Goal: Information Seeking & Learning: Learn about a topic

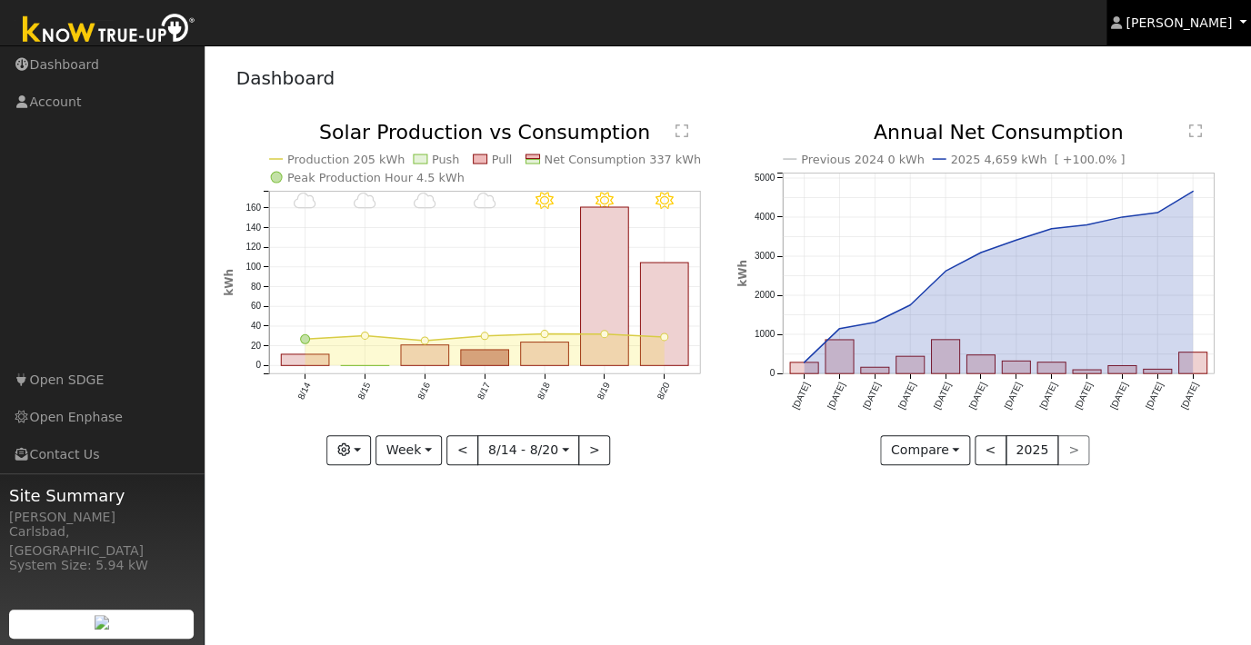
click at [1181, 21] on span "[PERSON_NAME]" at bounding box center [1178, 22] width 106 height 15
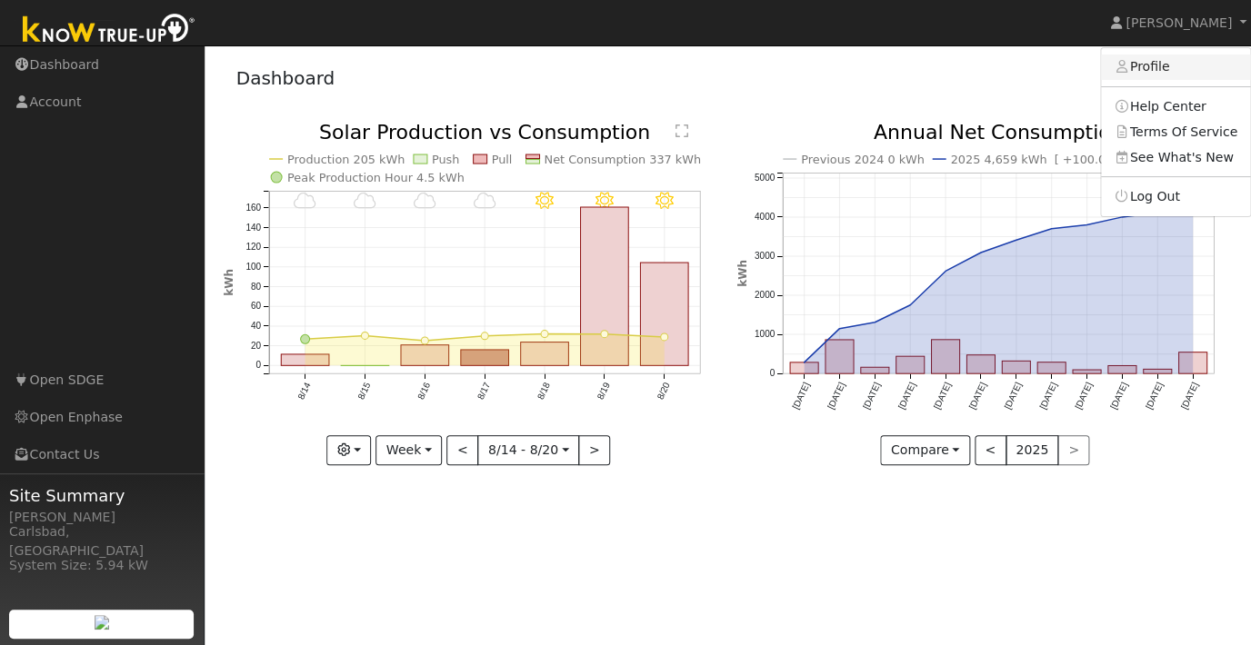
click at [1154, 66] on link "Profile" at bounding box center [1175, 67] width 149 height 25
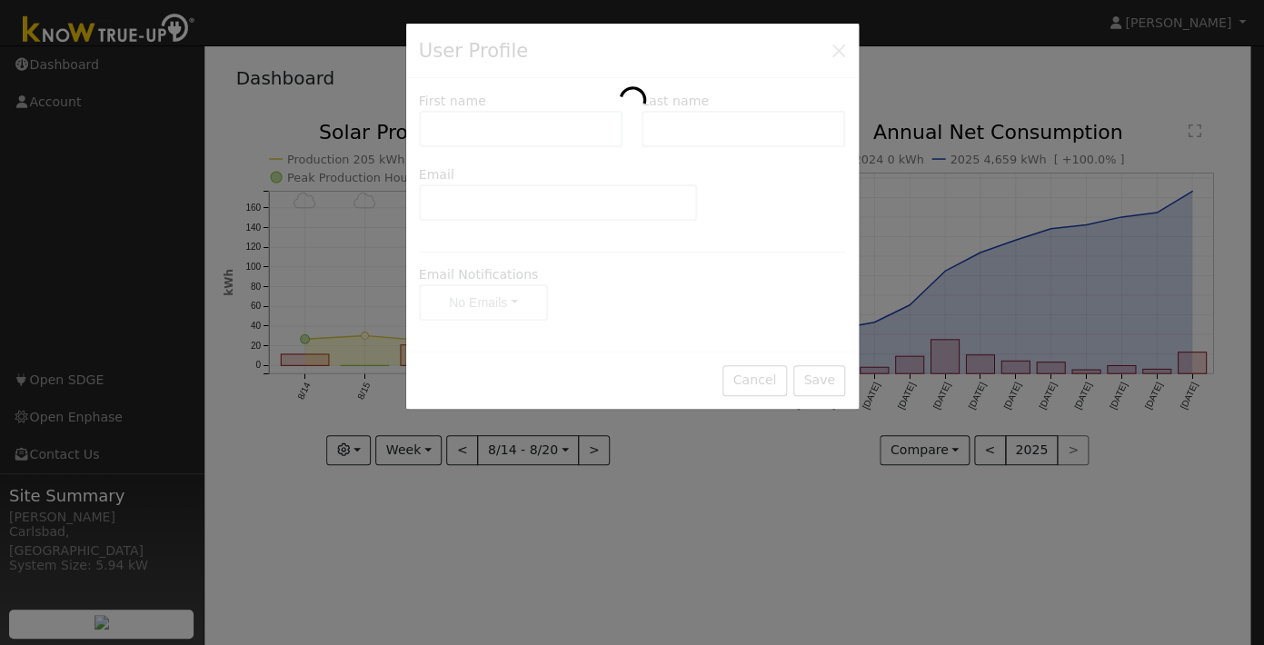
type input "[PERSON_NAME]"
type input "Thanos"
type input "[EMAIL_ADDRESS][DOMAIN_NAME]"
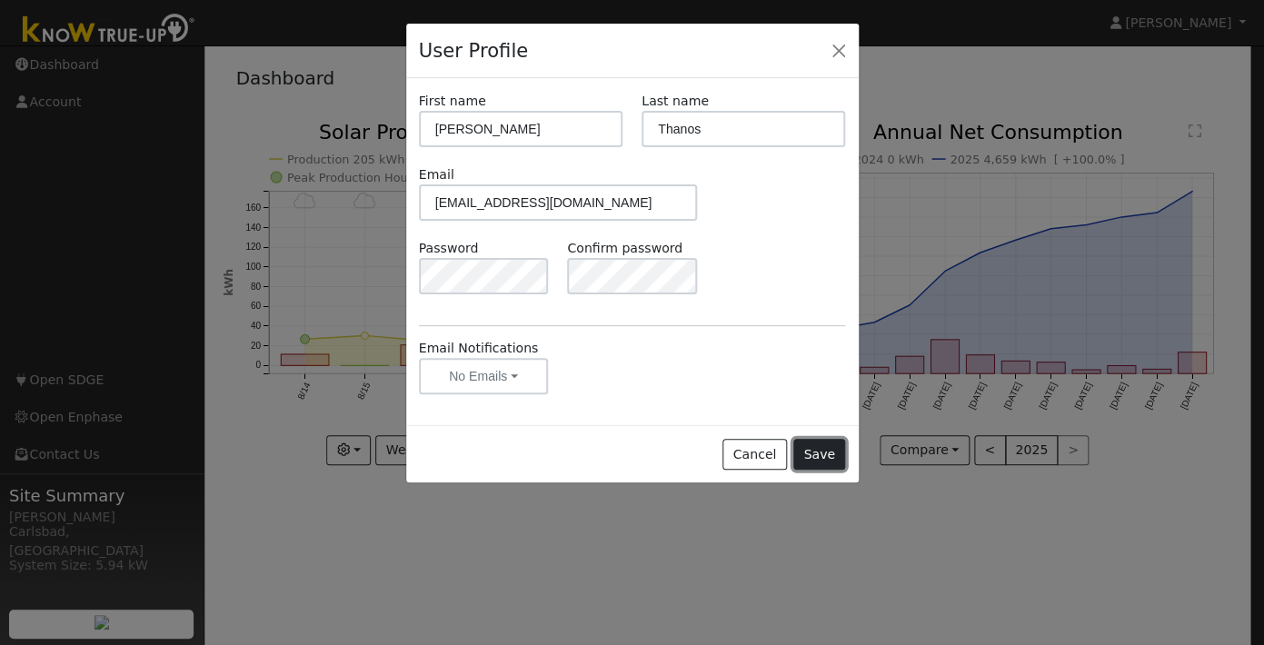
click at [819, 455] on button "Save" at bounding box center [820, 454] width 53 height 31
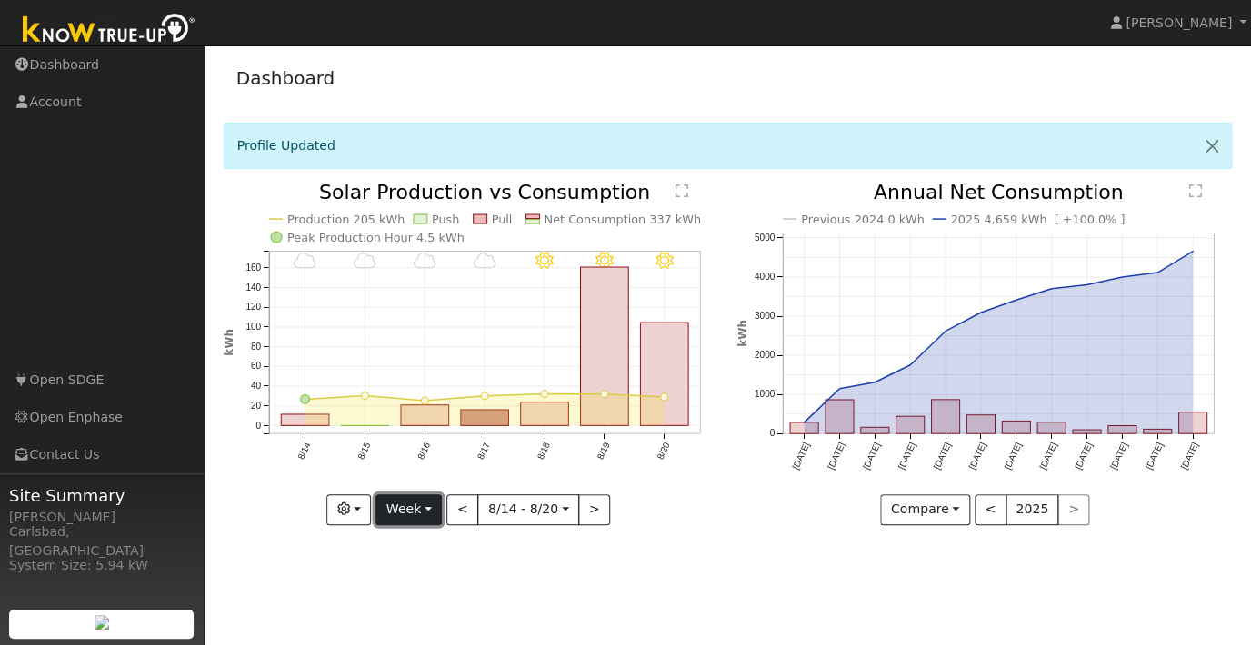
click at [403, 522] on button "Week" at bounding box center [408, 509] width 66 height 31
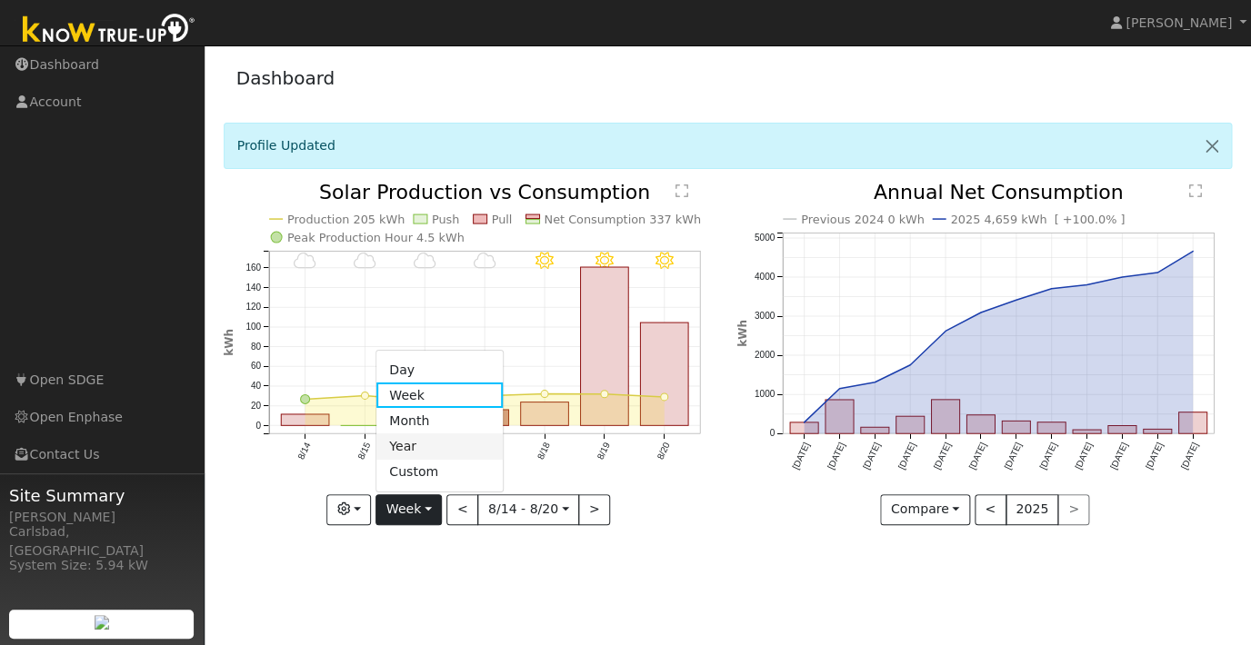
click at [424, 455] on link "Year" at bounding box center [439, 446] width 126 height 25
type input "[DATE]"
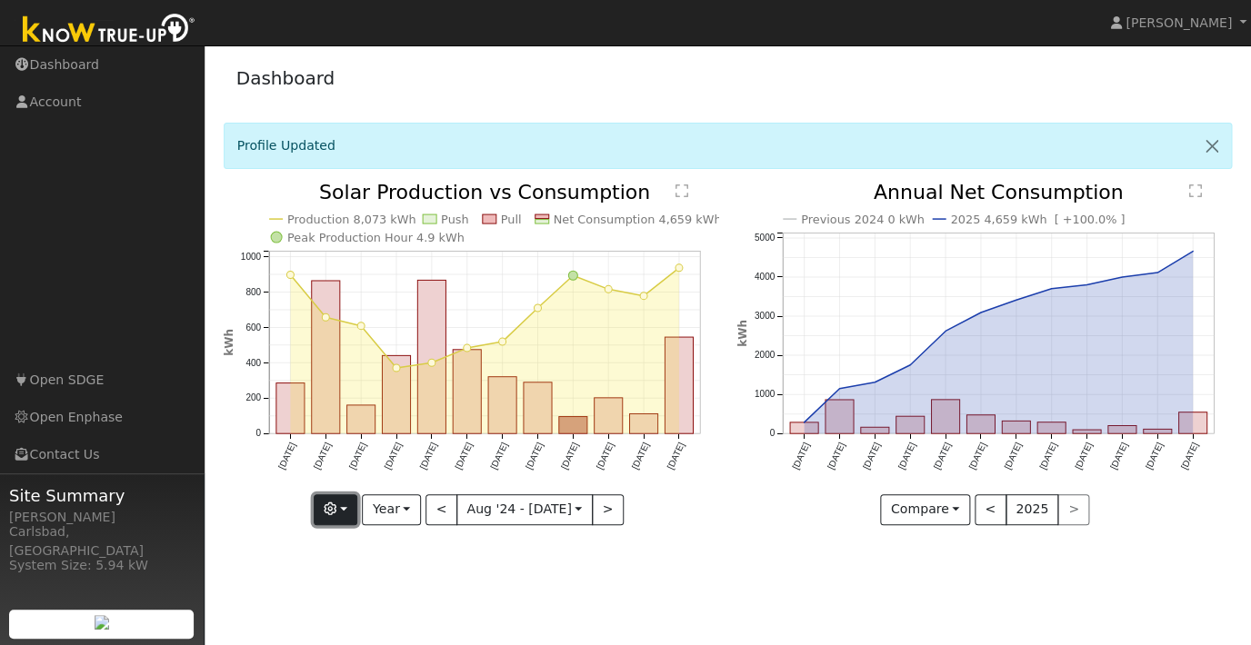
click at [325, 509] on button "button" at bounding box center [336, 509] width 45 height 31
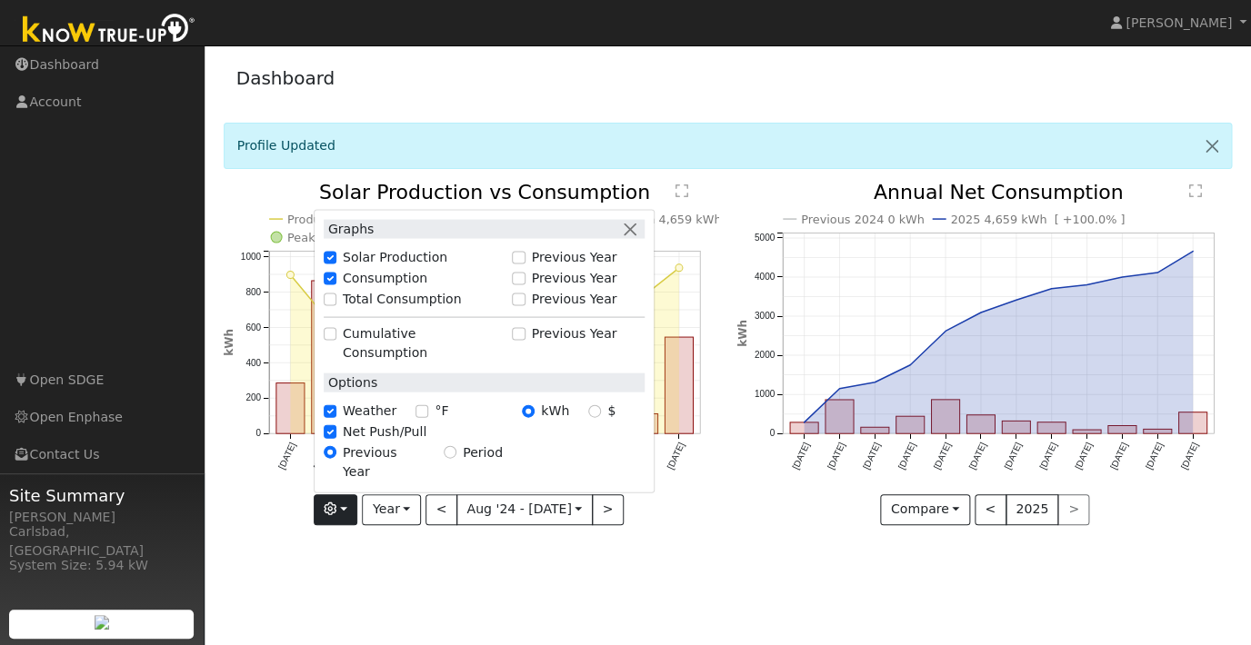
click at [671, 537] on div "Production 8,073 kWh Push Pull Net Consumption 4,659 kWh Peak Production Hour 4…" at bounding box center [471, 368] width 514 height 370
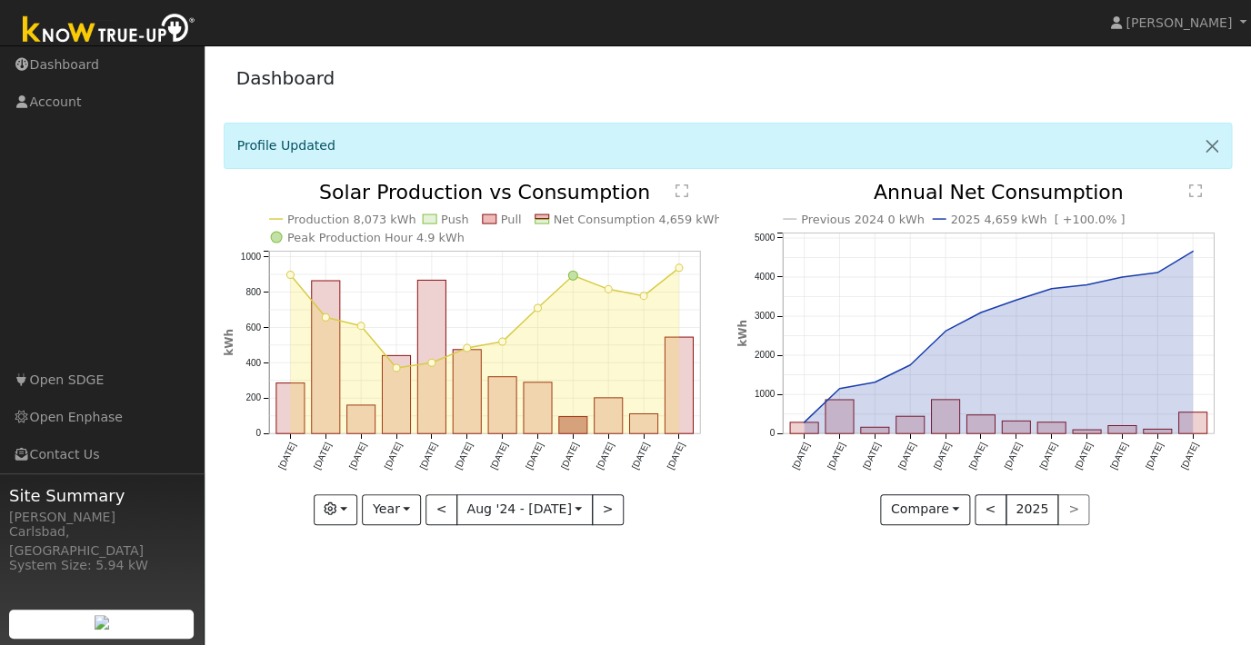
click at [685, 194] on text "" at bounding box center [681, 191] width 13 height 15
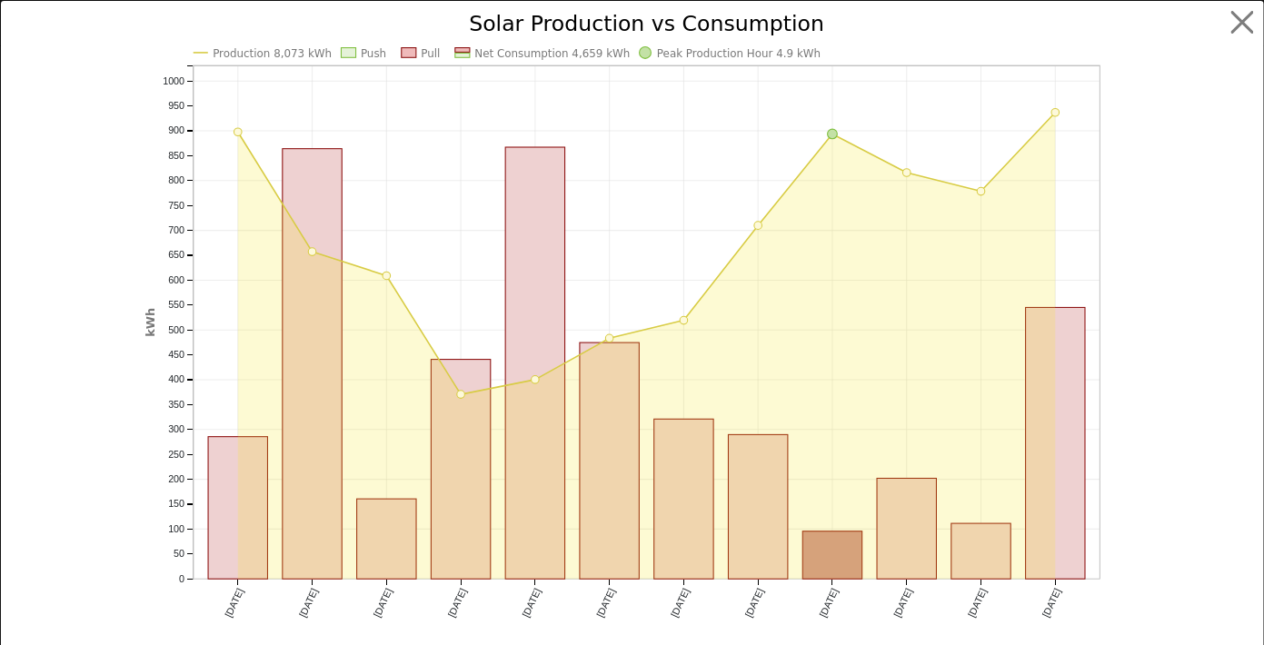
click at [215, 52] on text "Production 8,073 kWh" at bounding box center [272, 53] width 119 height 13
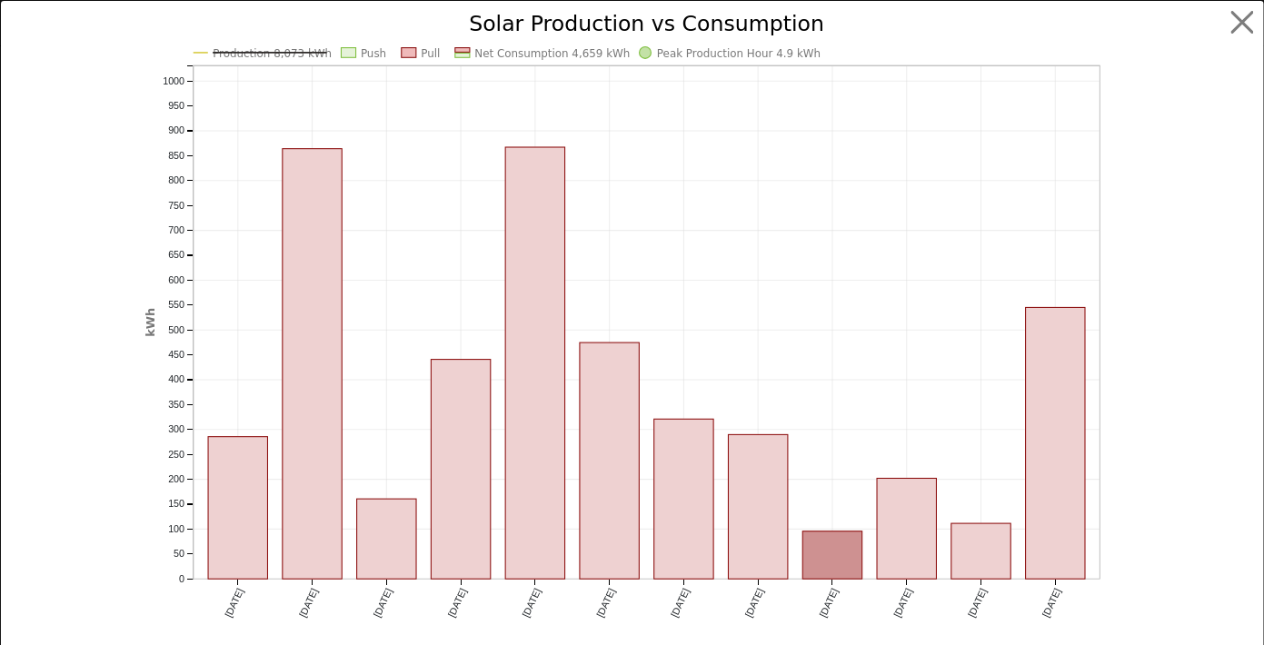
click at [213, 52] on text "Production 8,073 kWh" at bounding box center [272, 53] width 119 height 13
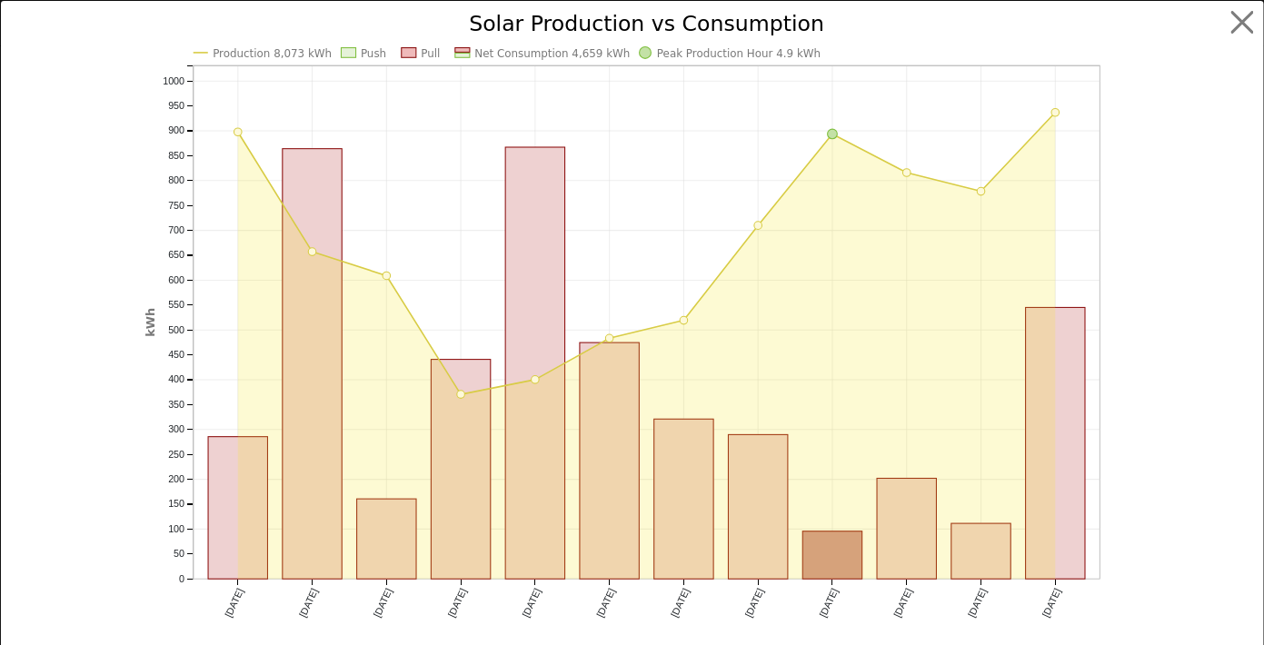
click at [213, 52] on text "Production 8,073 kWh" at bounding box center [272, 53] width 119 height 13
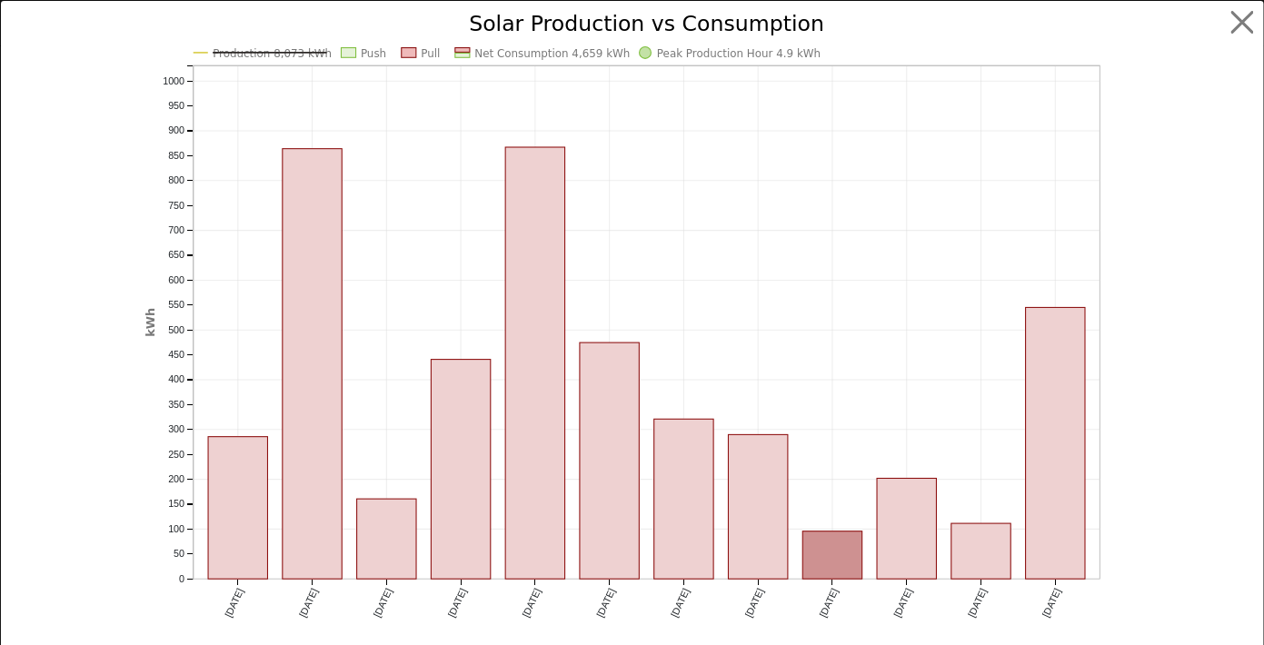
click at [213, 50] on text "Production 8,073 kWh" at bounding box center [272, 53] width 119 height 13
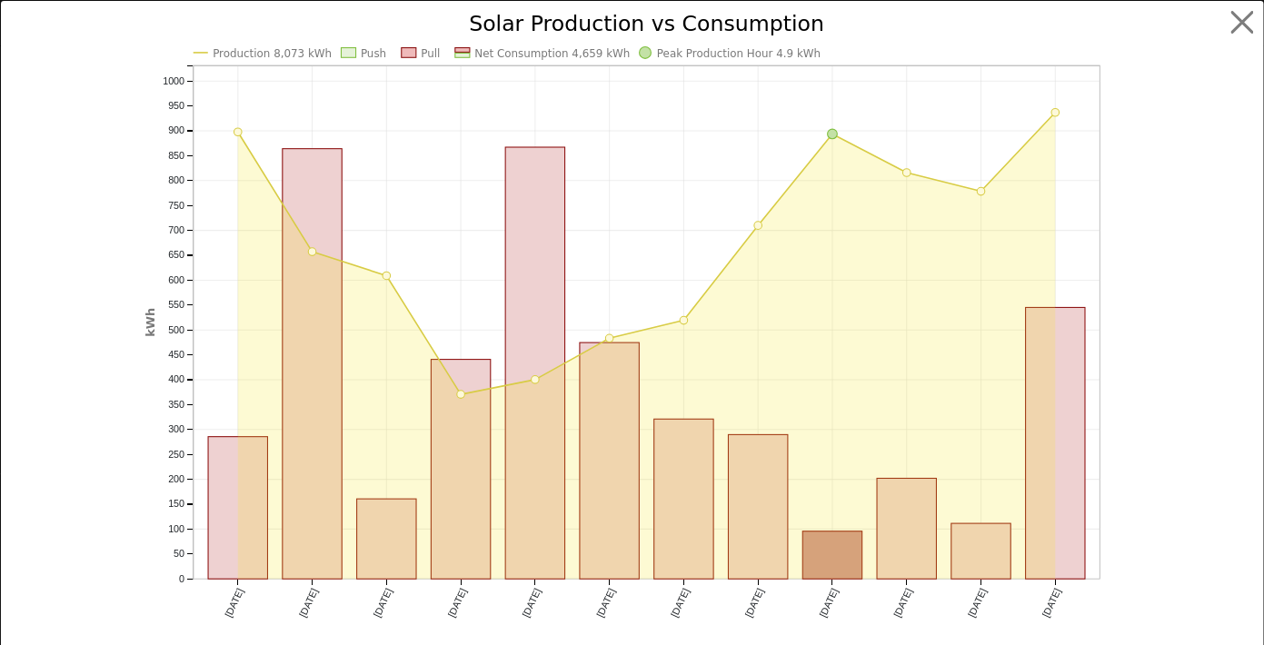
click at [631, 55] on icon "Production 8,073 kWh Push Pull Net Consumption 4,659 kWh Peak Production Hour 4…" at bounding box center [632, 339] width 974 height 650
click at [640, 55] on circle at bounding box center [646, 53] width 12 height 12
click at [348, 55] on rect at bounding box center [349, 53] width 15 height 10
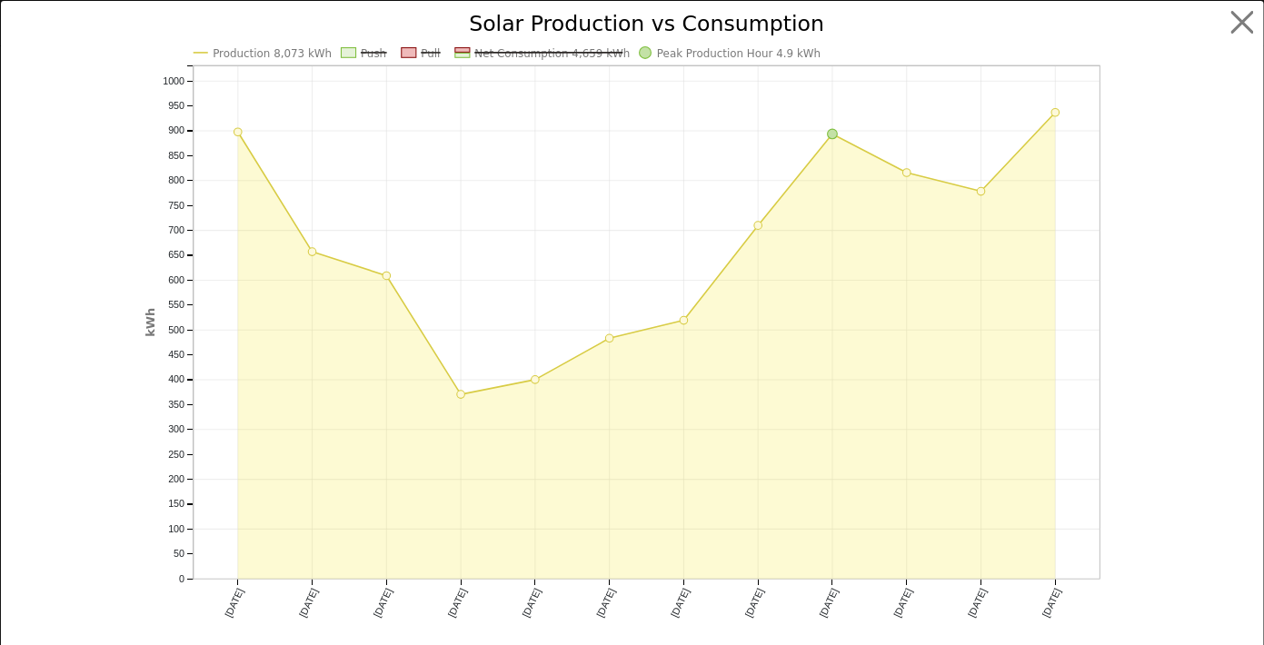
click at [201, 51] on icon "Production 8,073 kWh Push Pull Net Consumption 4,659 kWh Peak Production Hour 4…" at bounding box center [632, 339] width 974 height 650
click at [201, 52] on icon "Production 8,073 kWh Push Pull Net Consumption 4,659 kWh Peak Production Hour 4…" at bounding box center [632, 339] width 974 height 650
click at [345, 51] on rect at bounding box center [349, 53] width 15 height 10
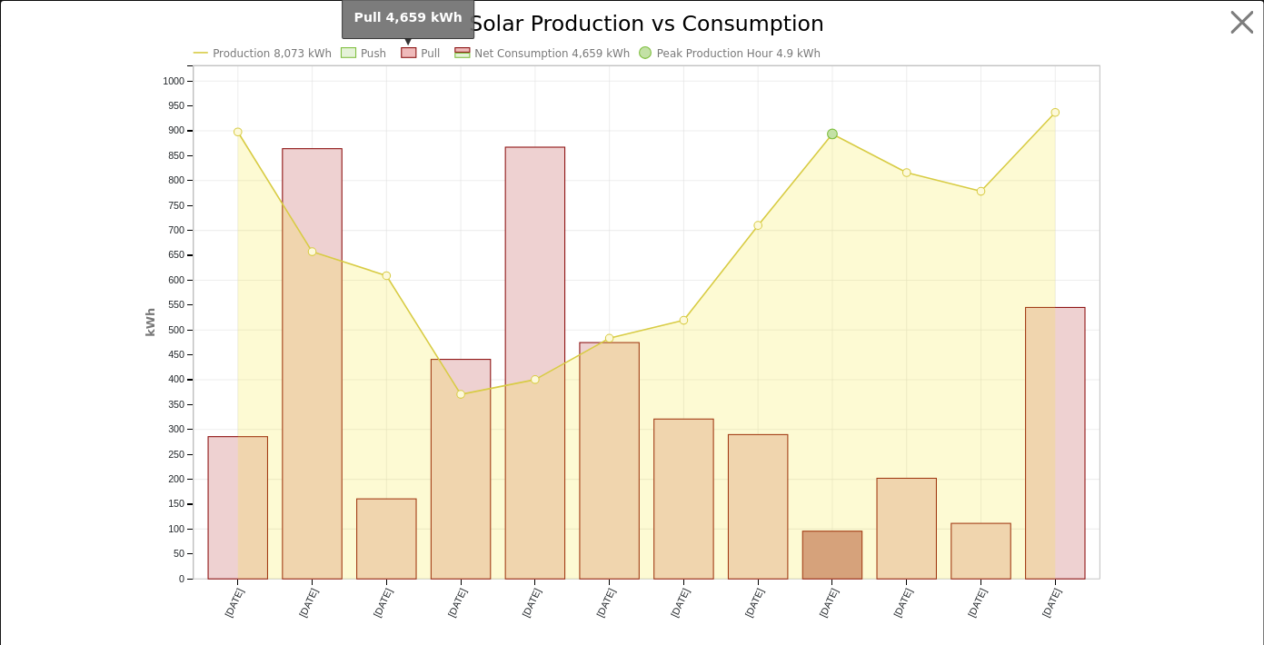
click at [403, 52] on rect at bounding box center [409, 53] width 15 height 10
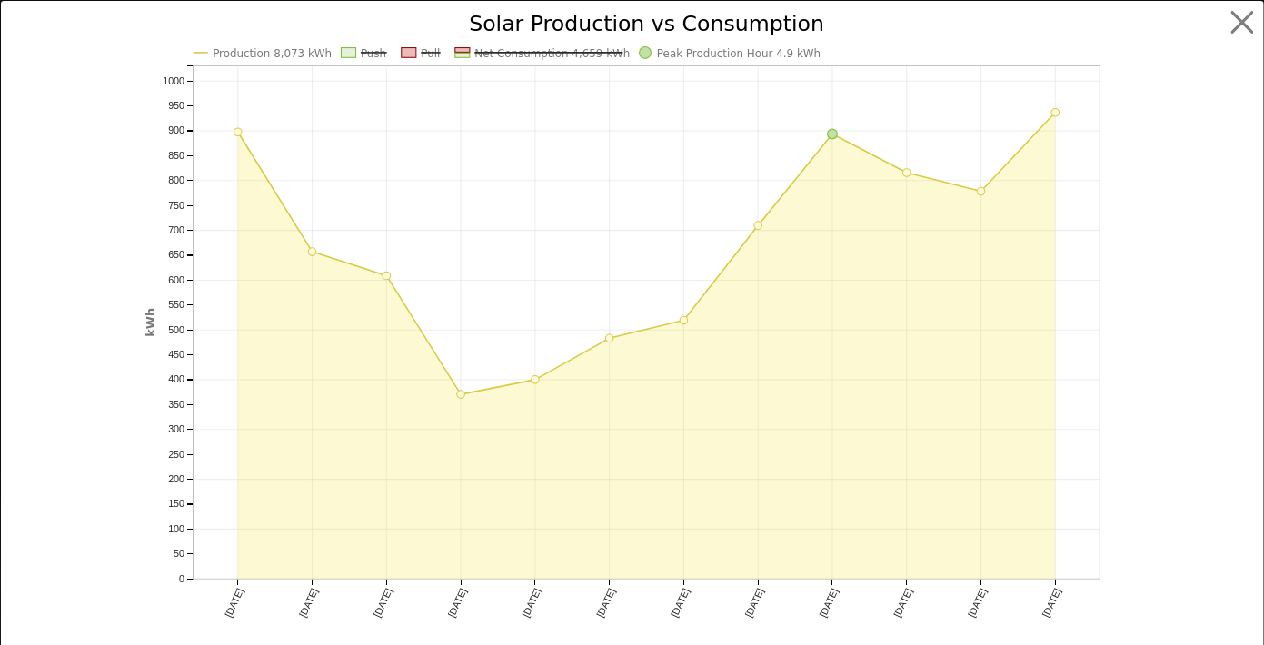
click at [213, 55] on text "Production 8,073 kWh" at bounding box center [272, 53] width 119 height 13
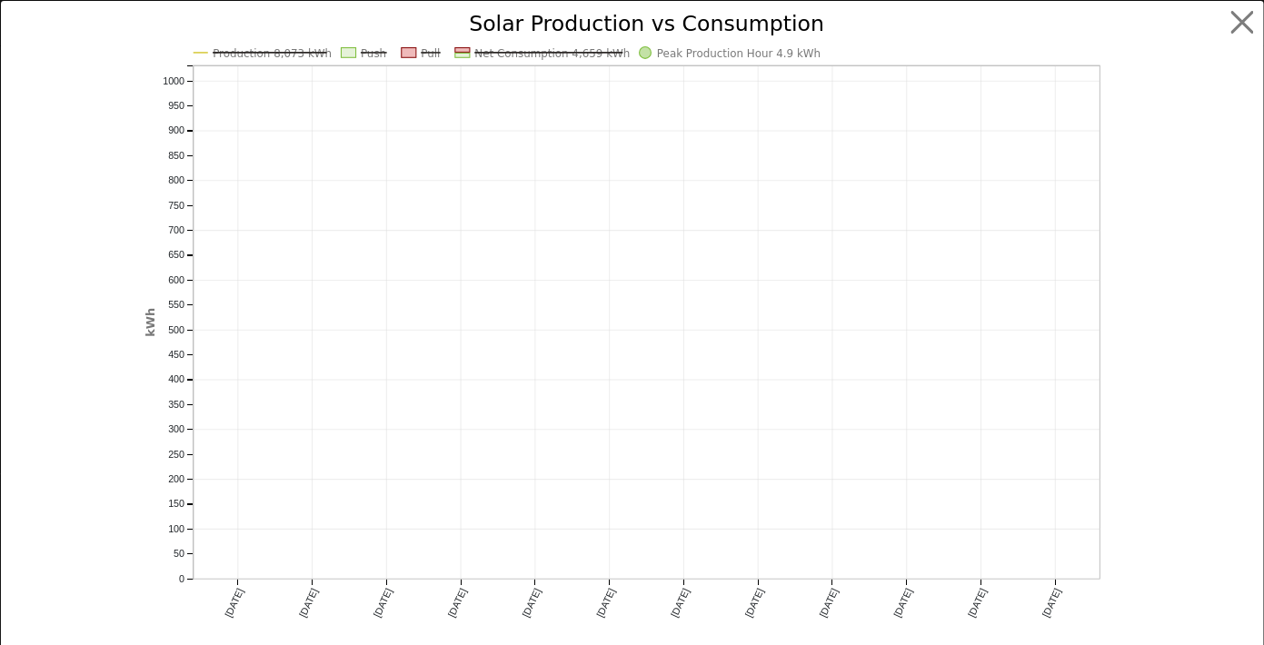
click at [458, 52] on rect at bounding box center [462, 50] width 15 height 5
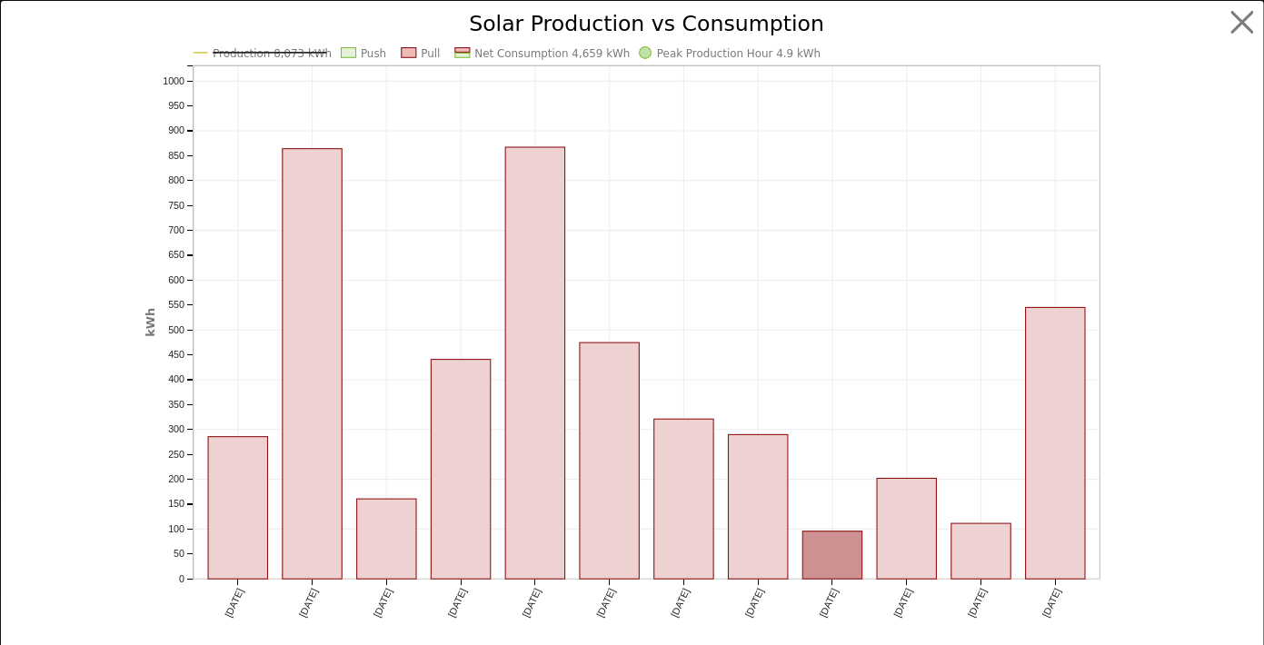
click at [412, 52] on icon "Production 8,073 kWh Push Pull Net Consumption 4,659 kWh Peak Production Hour 4…" at bounding box center [632, 339] width 974 height 650
click at [403, 53] on rect at bounding box center [409, 53] width 15 height 10
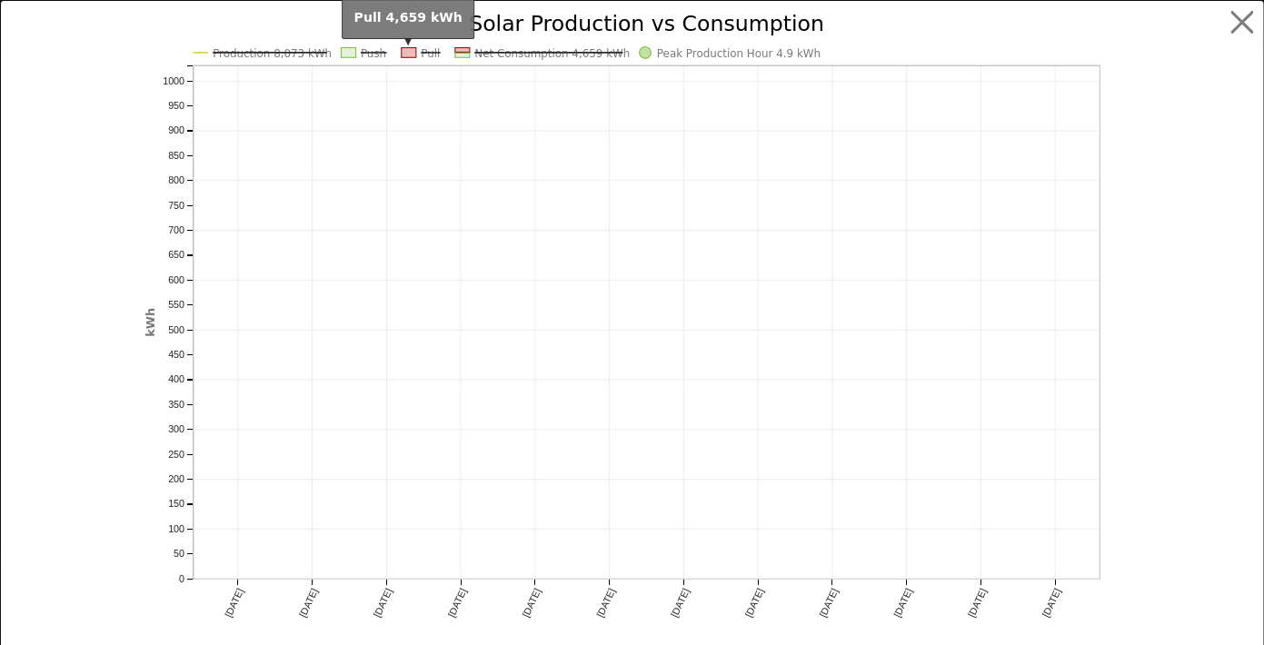
click at [403, 53] on rect at bounding box center [409, 53] width 15 height 10
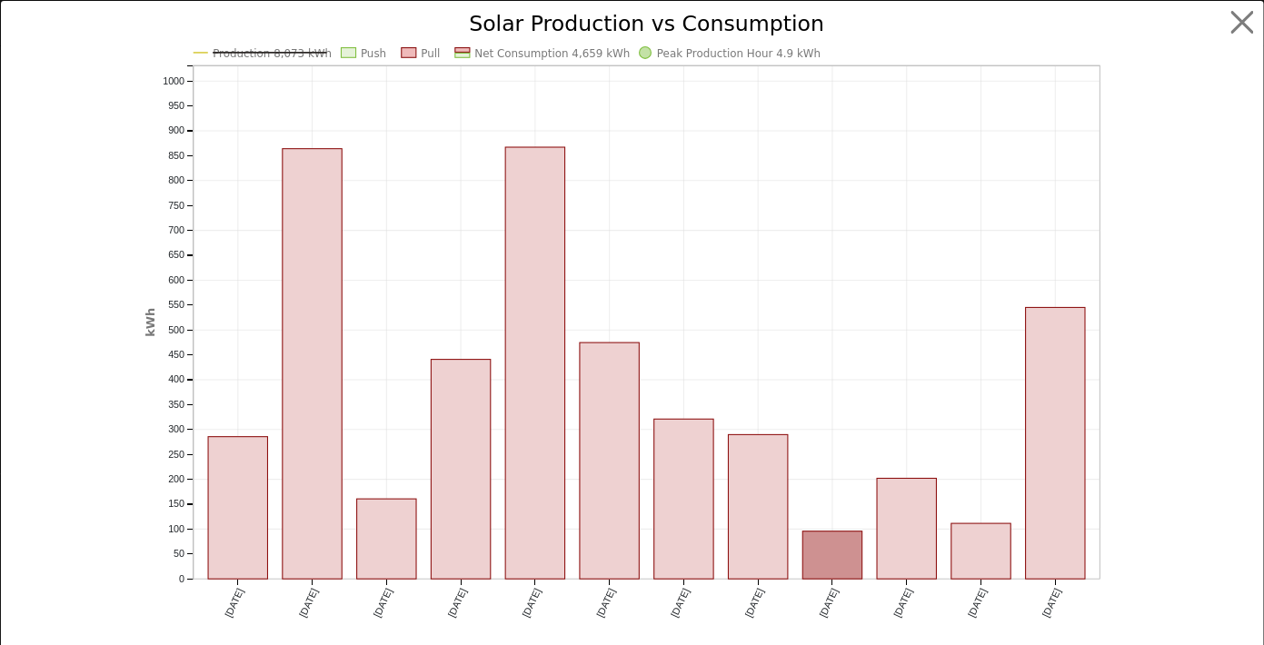
click at [640, 54] on circle at bounding box center [646, 53] width 12 height 12
click at [248, 53] on line at bounding box center [270, 53] width 114 height 0
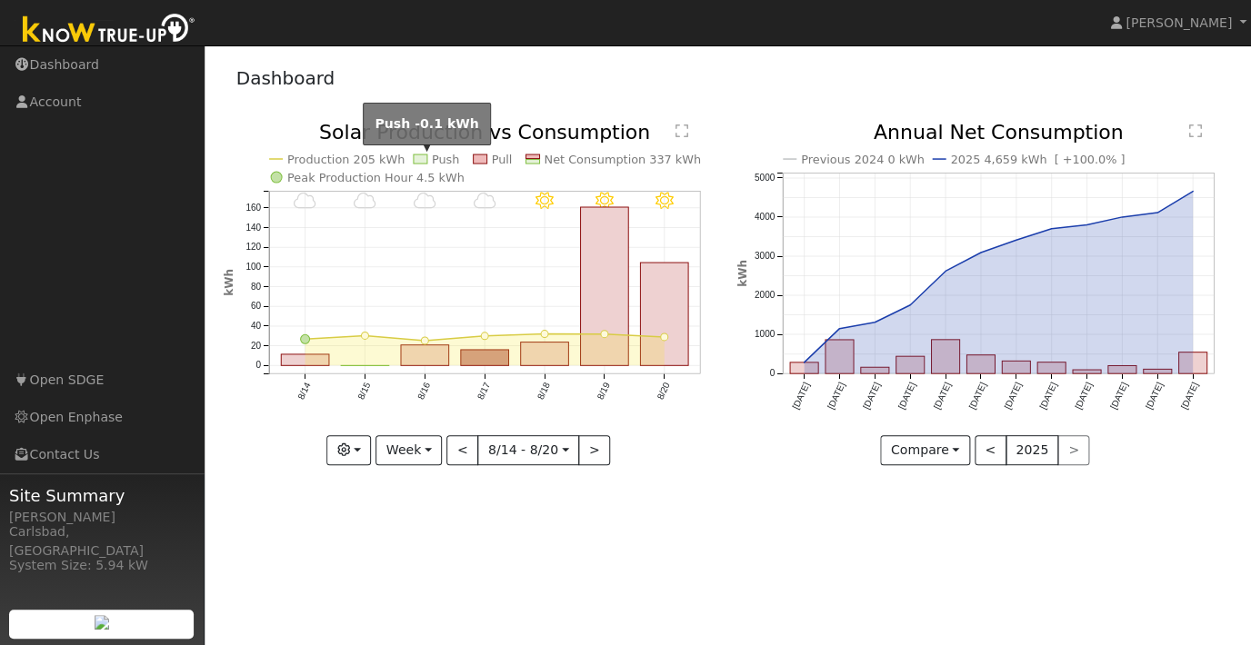
click at [423, 160] on rect at bounding box center [420, 159] width 14 height 9
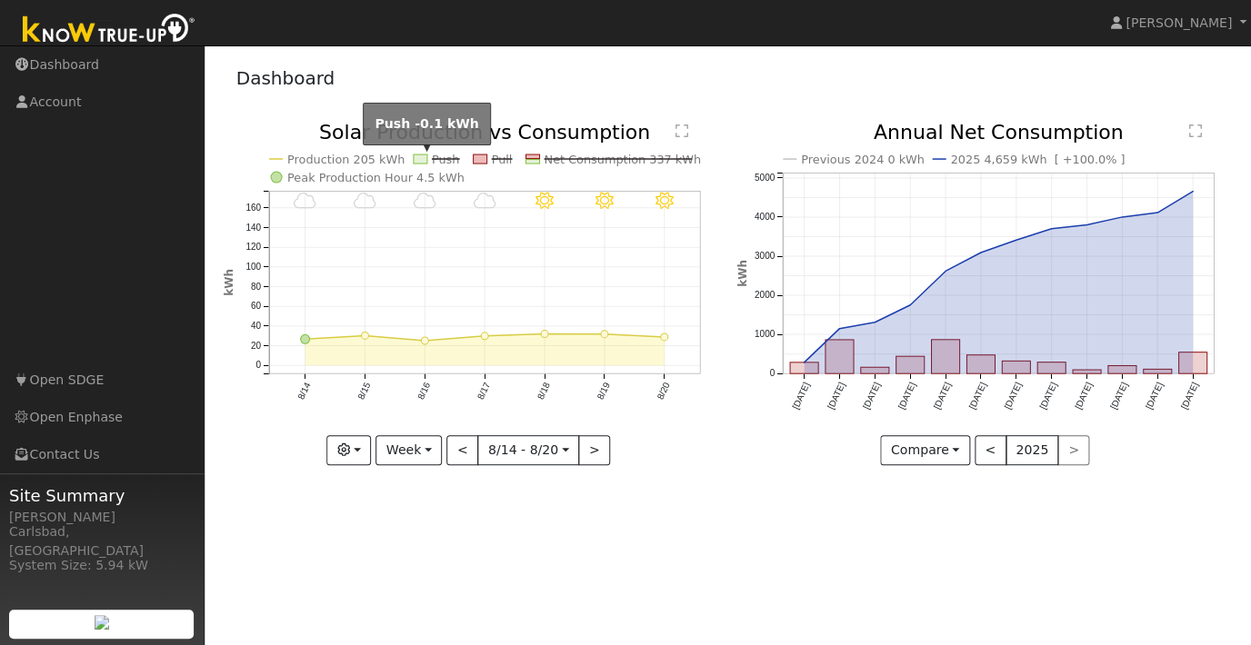
click at [423, 160] on rect at bounding box center [420, 159] width 14 height 9
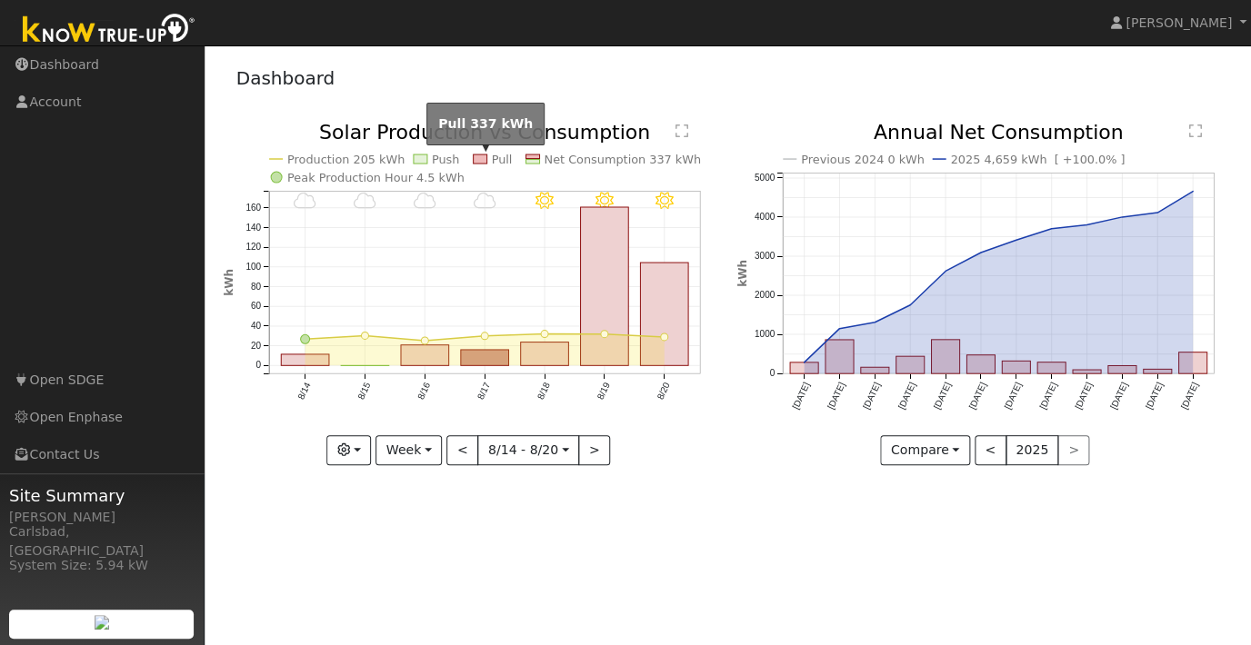
click at [484, 158] on rect at bounding box center [480, 159] width 14 height 9
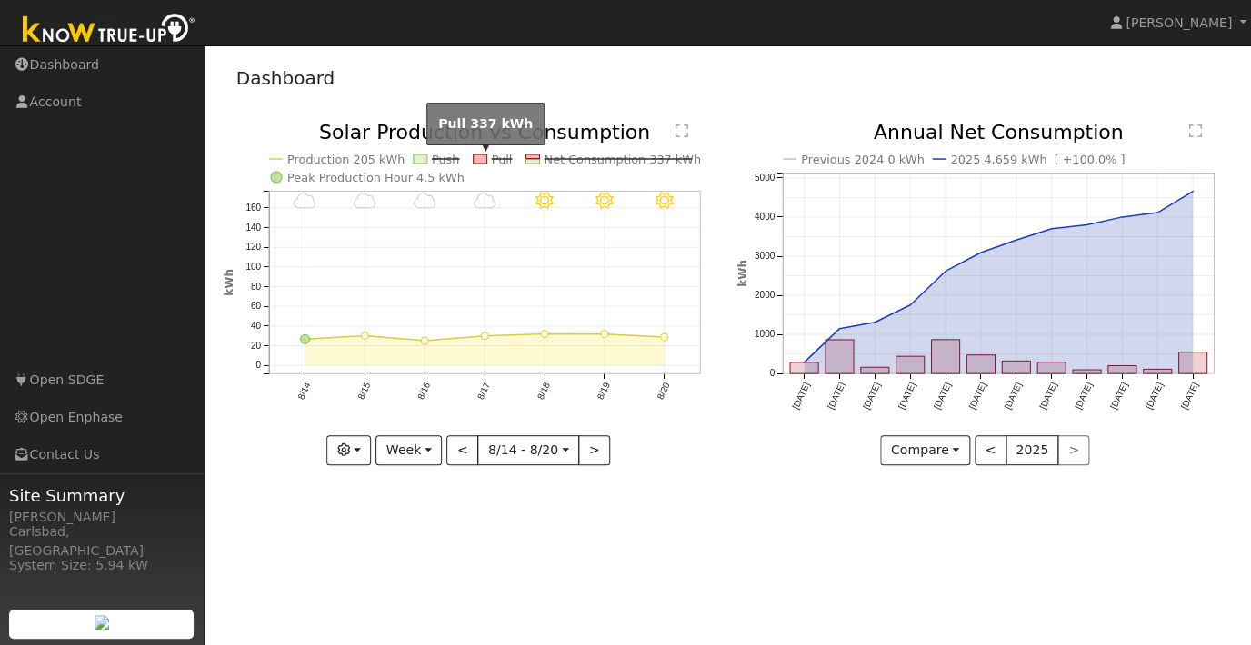
click at [484, 158] on rect at bounding box center [480, 159] width 14 height 9
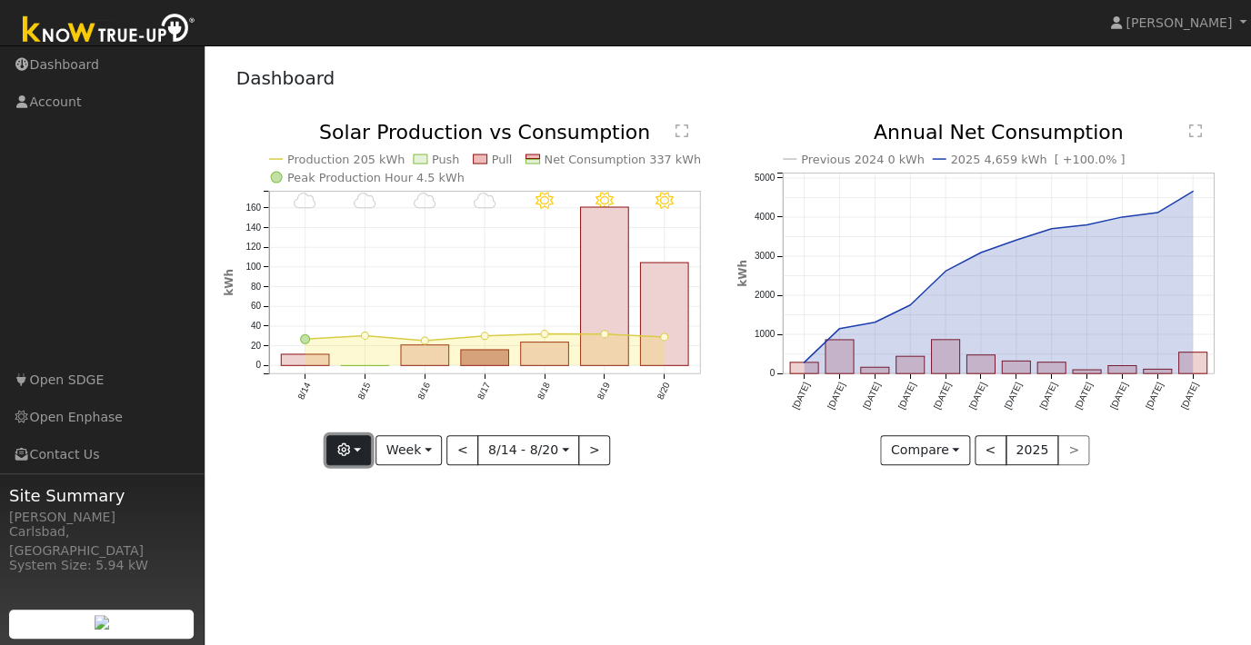
click at [364, 448] on button "button" at bounding box center [348, 450] width 45 height 31
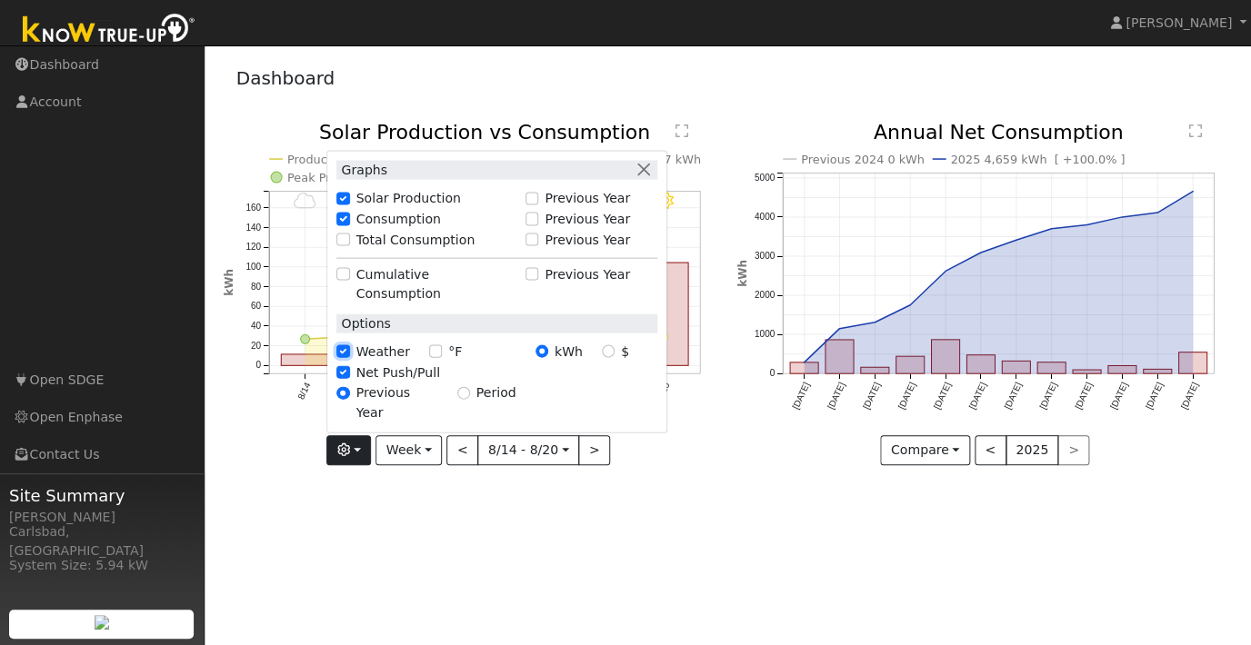
click at [346, 358] on input "Weather" at bounding box center [342, 351] width 13 height 13
checkbox input "false"
click at [345, 225] on input "Consumption" at bounding box center [342, 219] width 13 height 13
checkbox input "false"
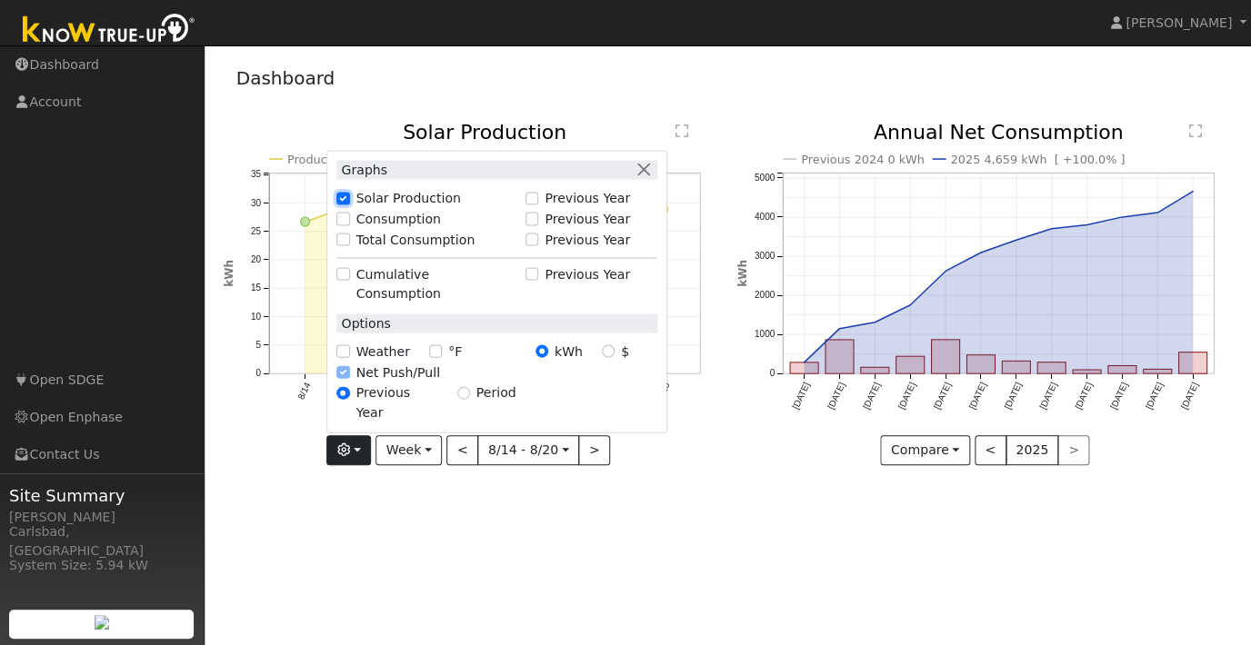
click at [349, 205] on input "Solar Production" at bounding box center [342, 198] width 13 height 13
checkbox input "true"
click at [653, 179] on button "button" at bounding box center [643, 169] width 19 height 19
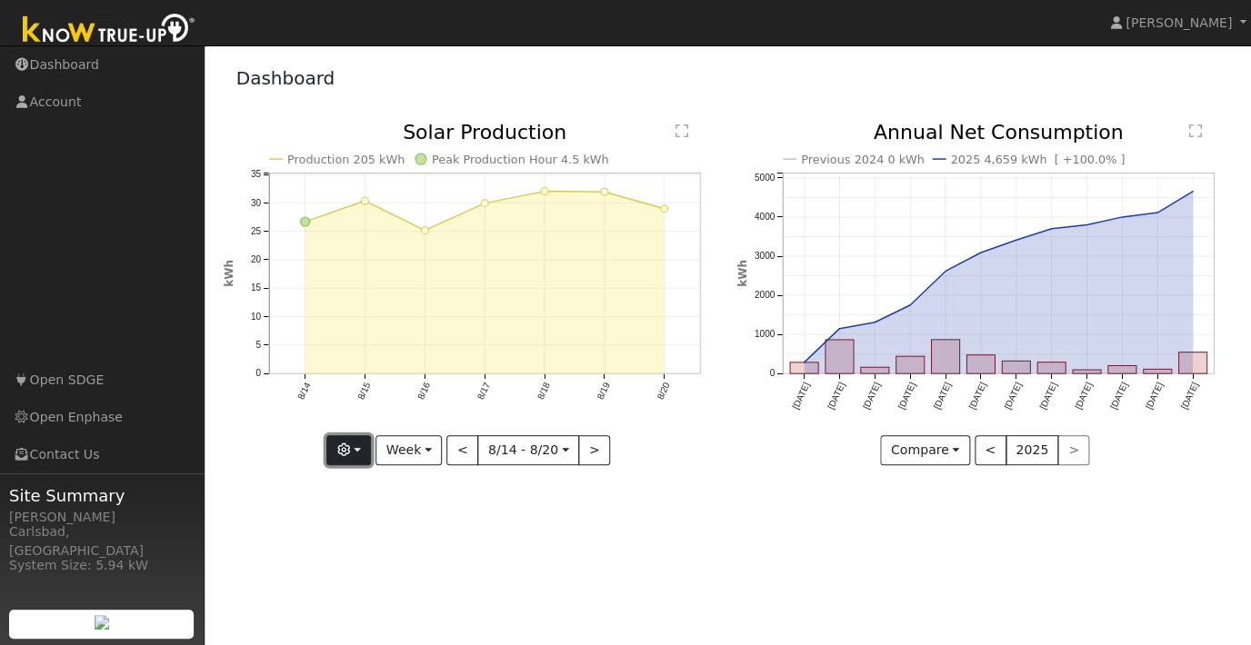
click at [355, 446] on button "button" at bounding box center [348, 450] width 45 height 31
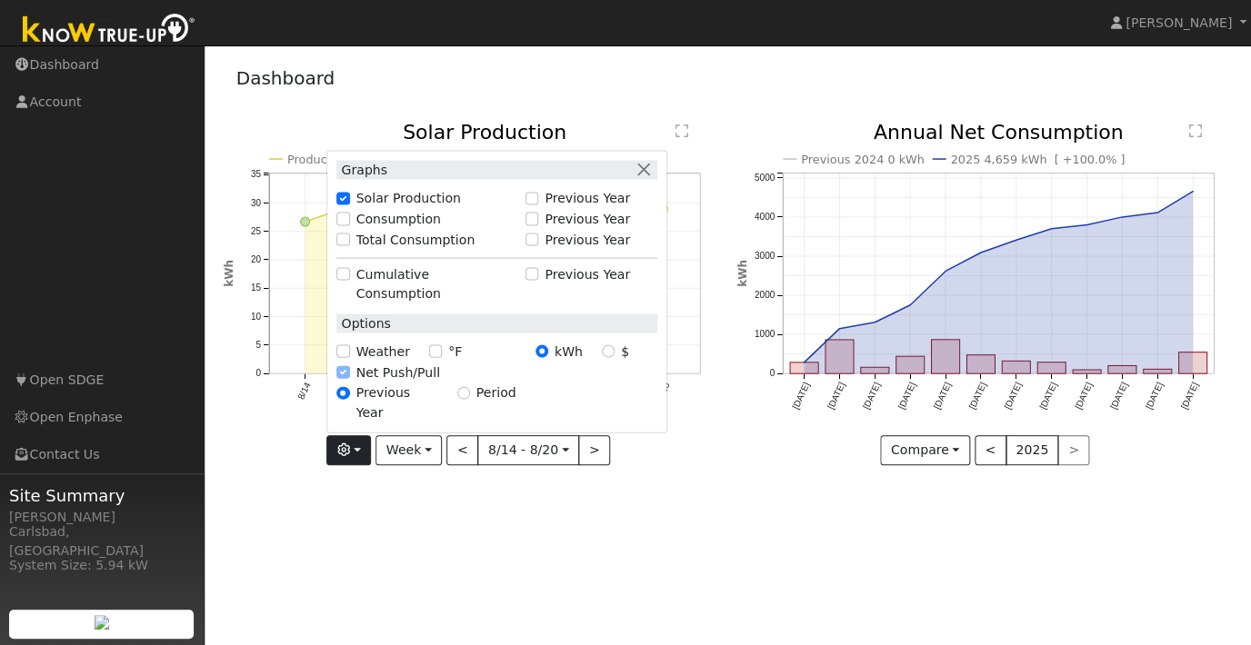
click at [354, 228] on div "Consumption" at bounding box center [425, 218] width 179 height 19
click at [348, 225] on input "Consumption" at bounding box center [342, 219] width 13 height 13
checkbox input "true"
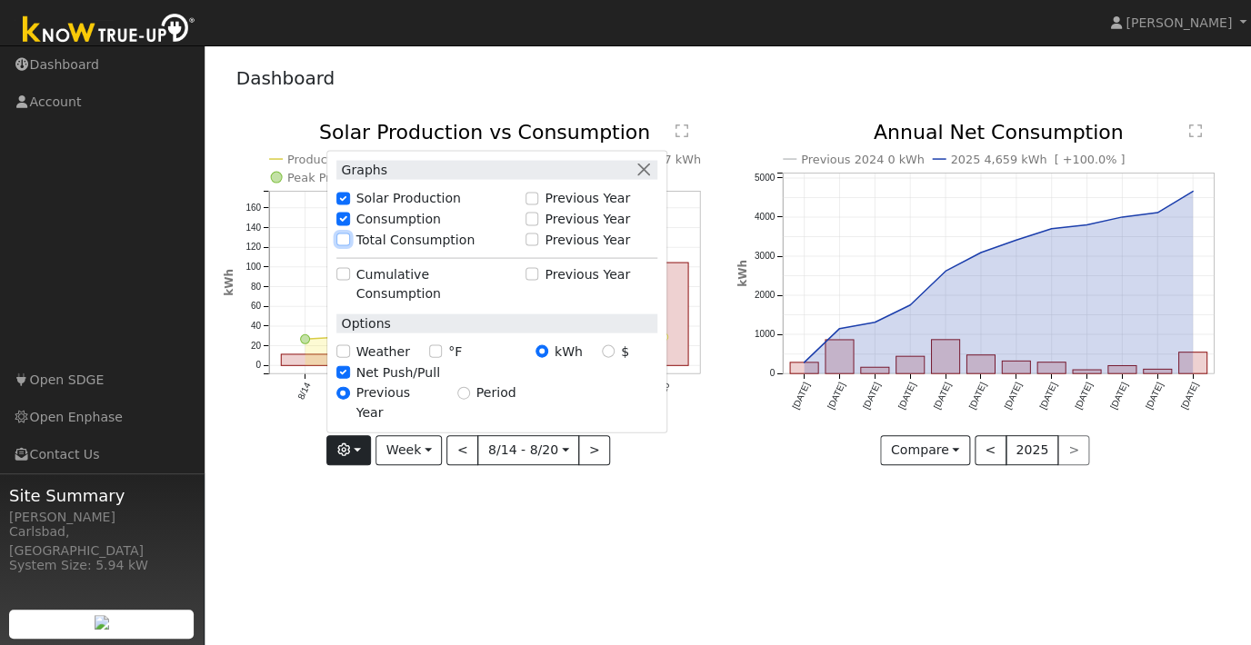
click at [349, 246] on input "Total Consumption" at bounding box center [342, 240] width 13 height 13
checkbox input "false"
click at [329, 482] on div "Production 205 kWh Push Pull Net Consumption 337 kWh Peak Production Hour 4.5 k…" at bounding box center [471, 308] width 514 height 370
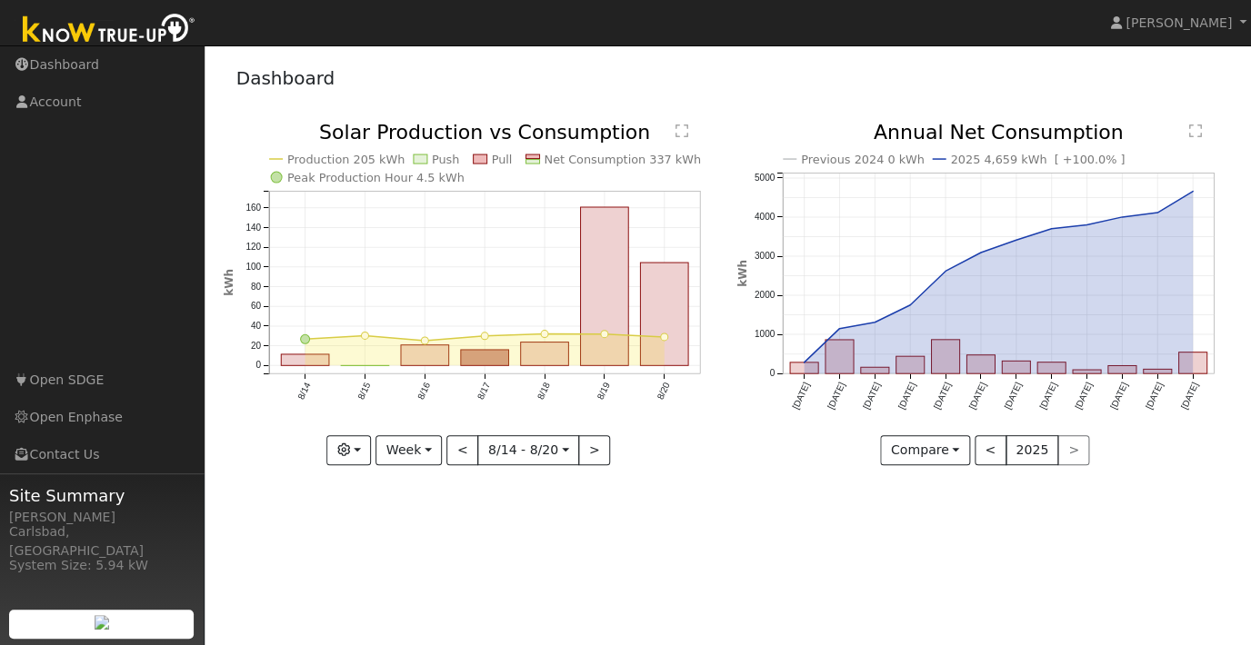
click at [532, 161] on rect at bounding box center [532, 162] width 14 height 5
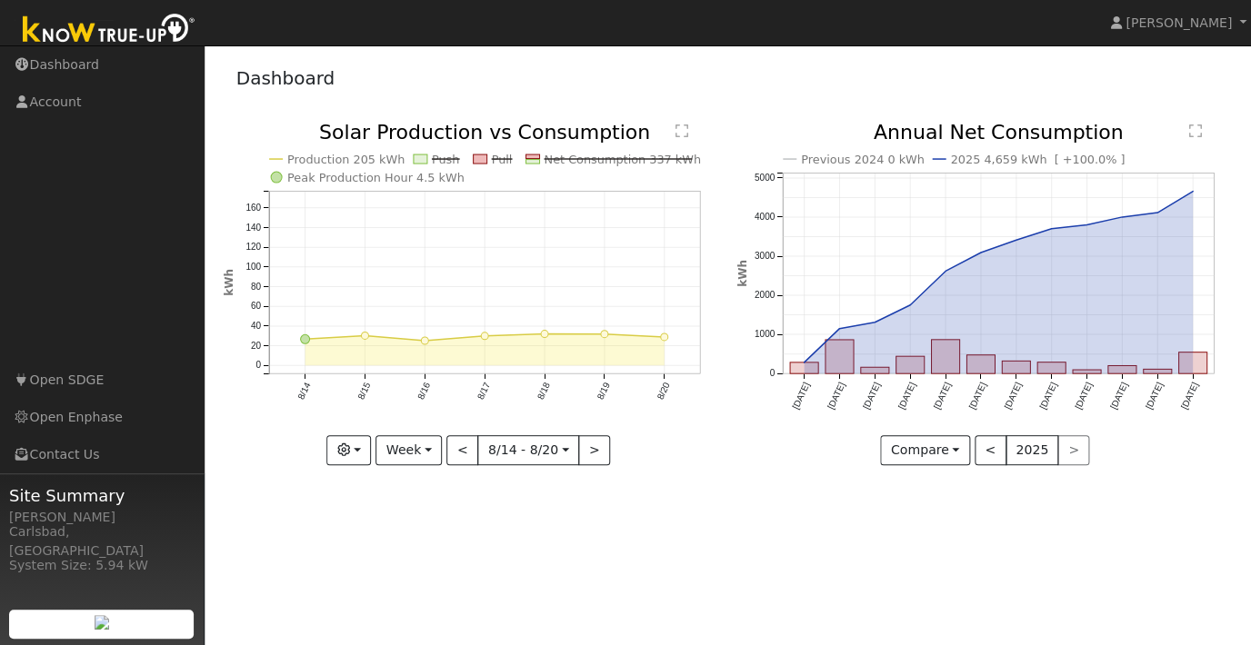
click at [532, 161] on rect at bounding box center [532, 162] width 14 height 5
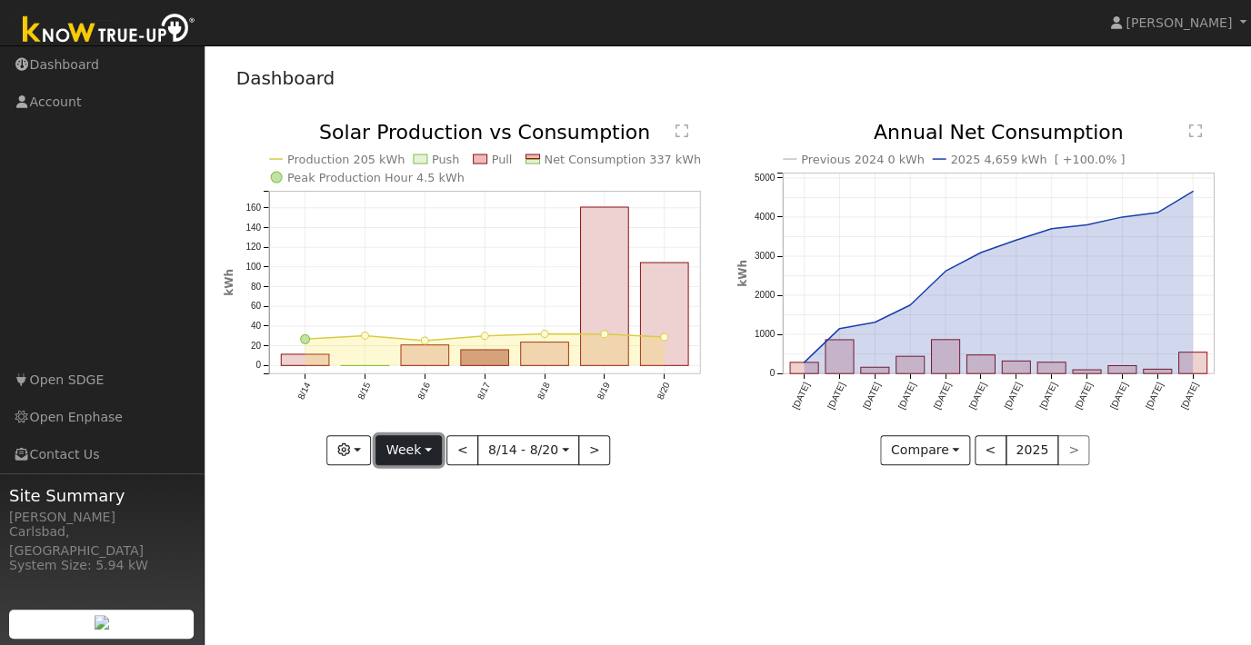
click at [408, 451] on button "Week" at bounding box center [408, 450] width 66 height 31
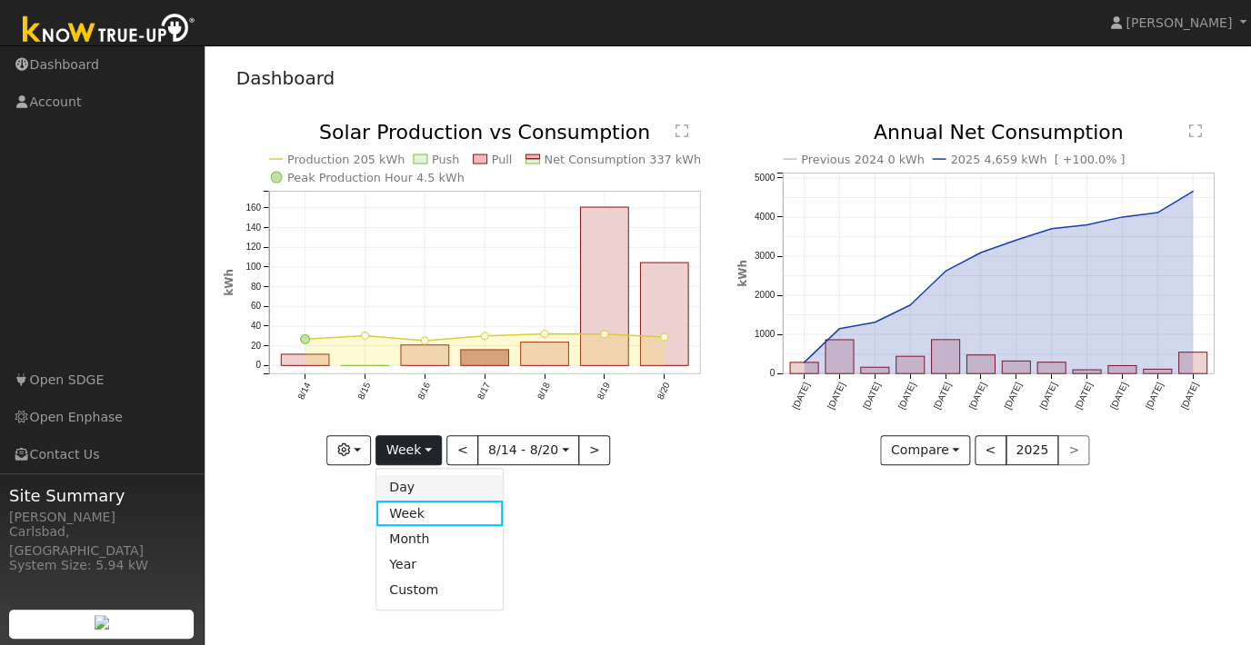
click at [405, 494] on link "Day" at bounding box center [439, 487] width 126 height 25
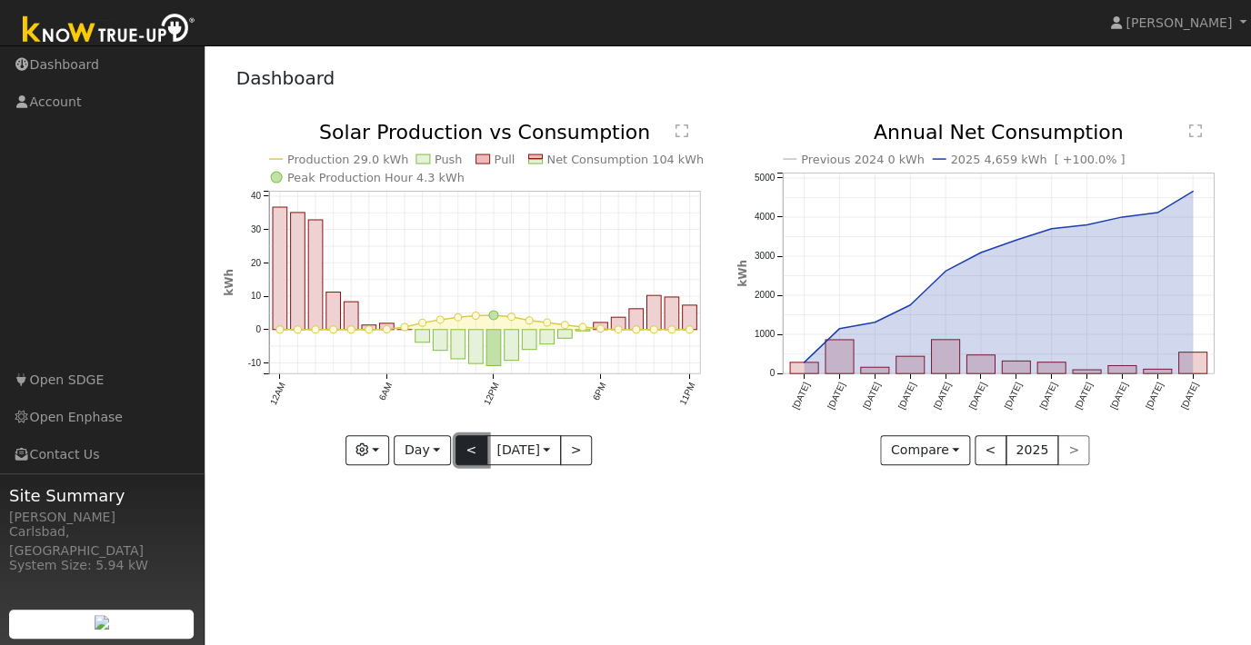
click at [465, 444] on button "<" at bounding box center [471, 450] width 32 height 31
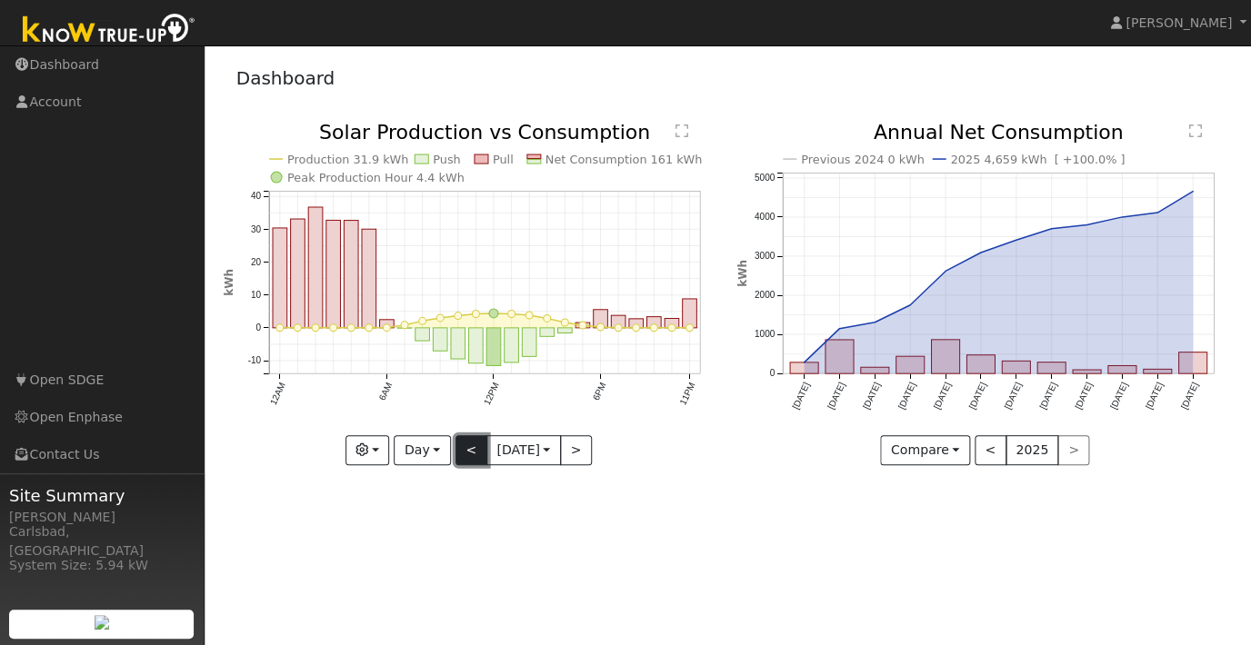
click at [465, 444] on button "<" at bounding box center [471, 450] width 32 height 31
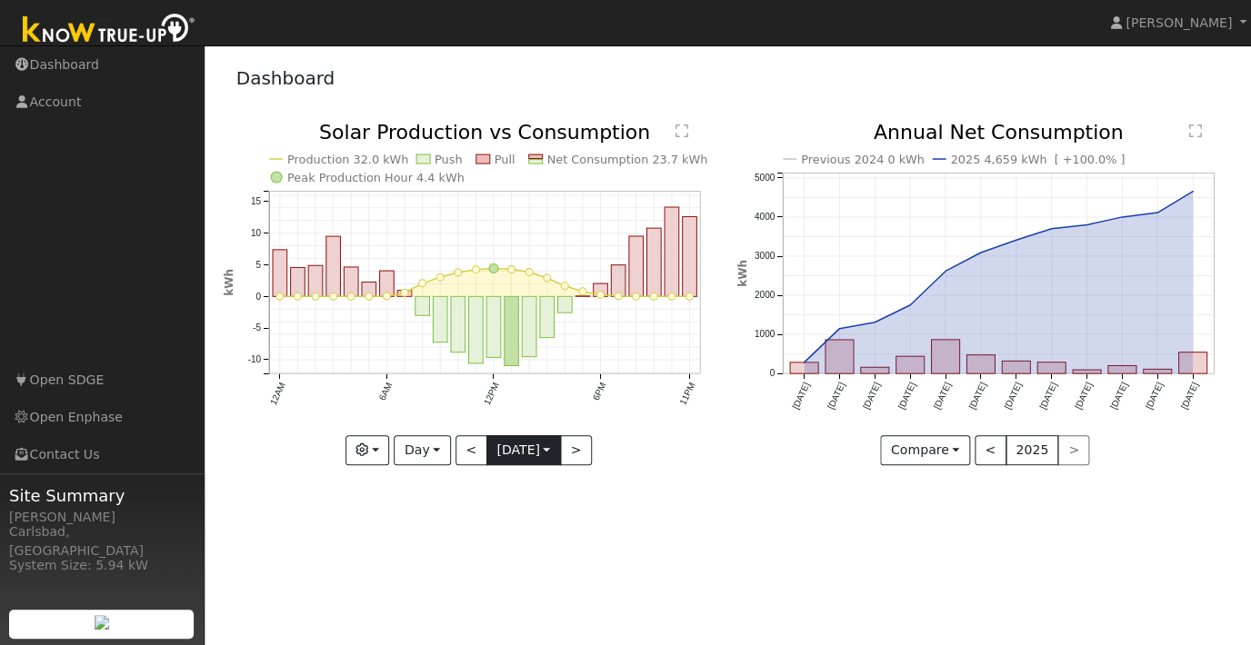
click at [506, 446] on input "2025-08-18" at bounding box center [523, 450] width 73 height 29
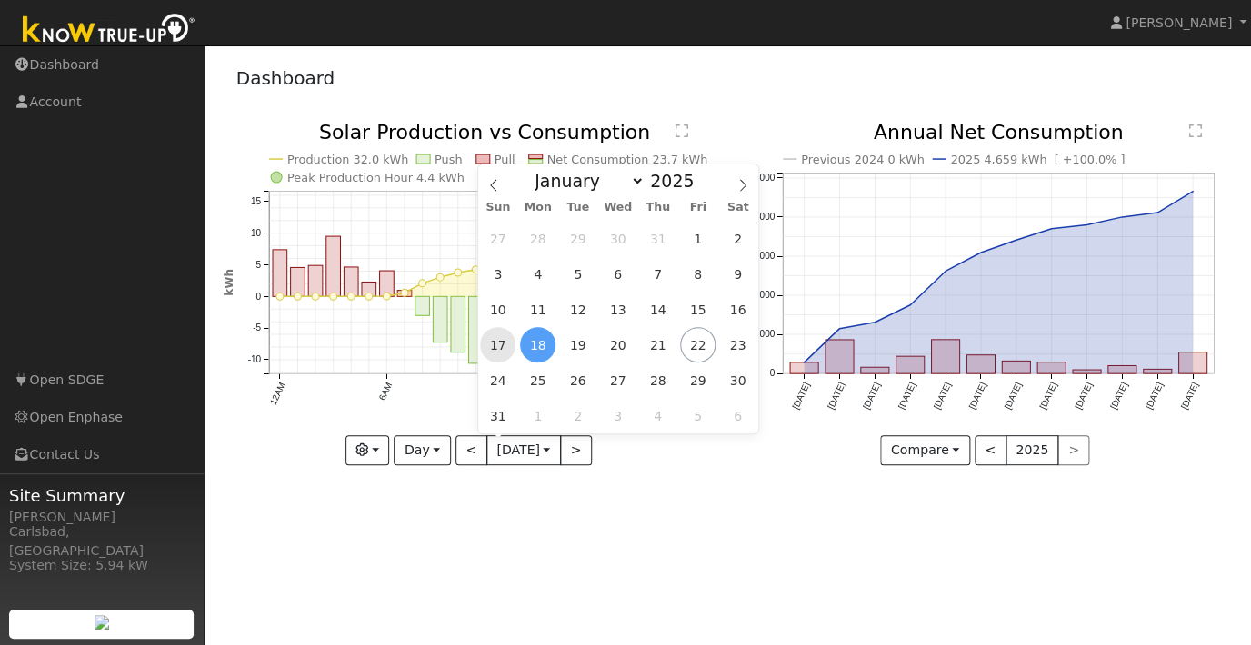
click at [498, 345] on span "17" at bounding box center [497, 344] width 35 height 35
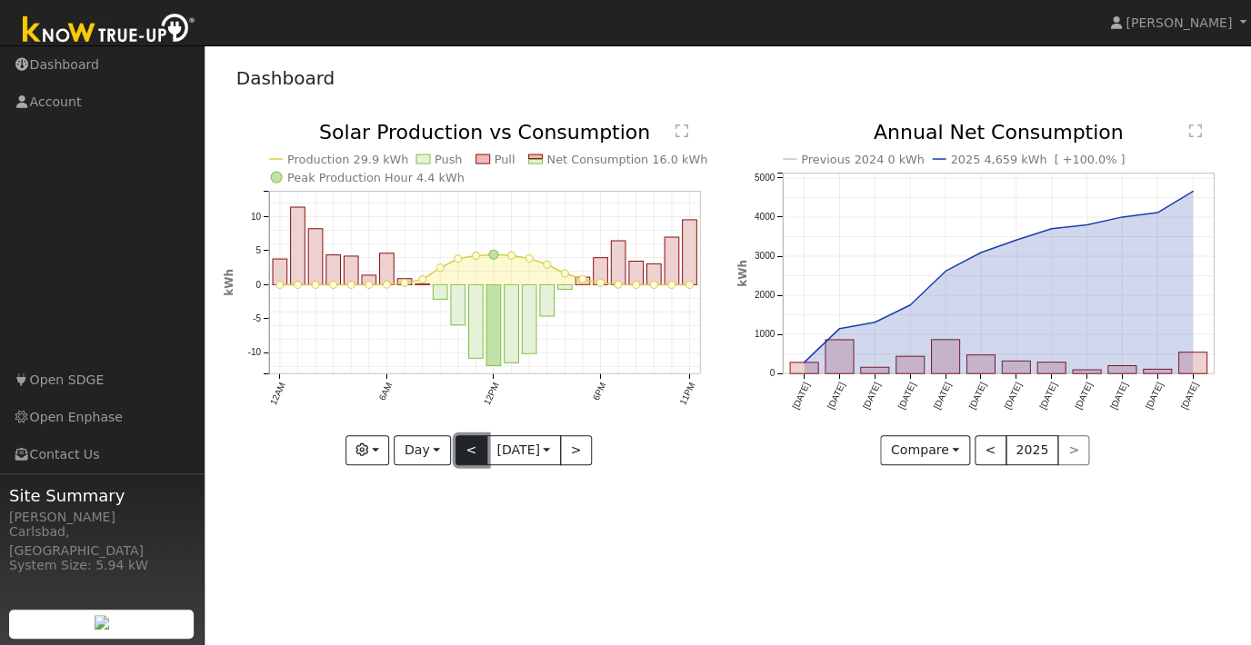
click at [474, 456] on button "<" at bounding box center [471, 450] width 32 height 31
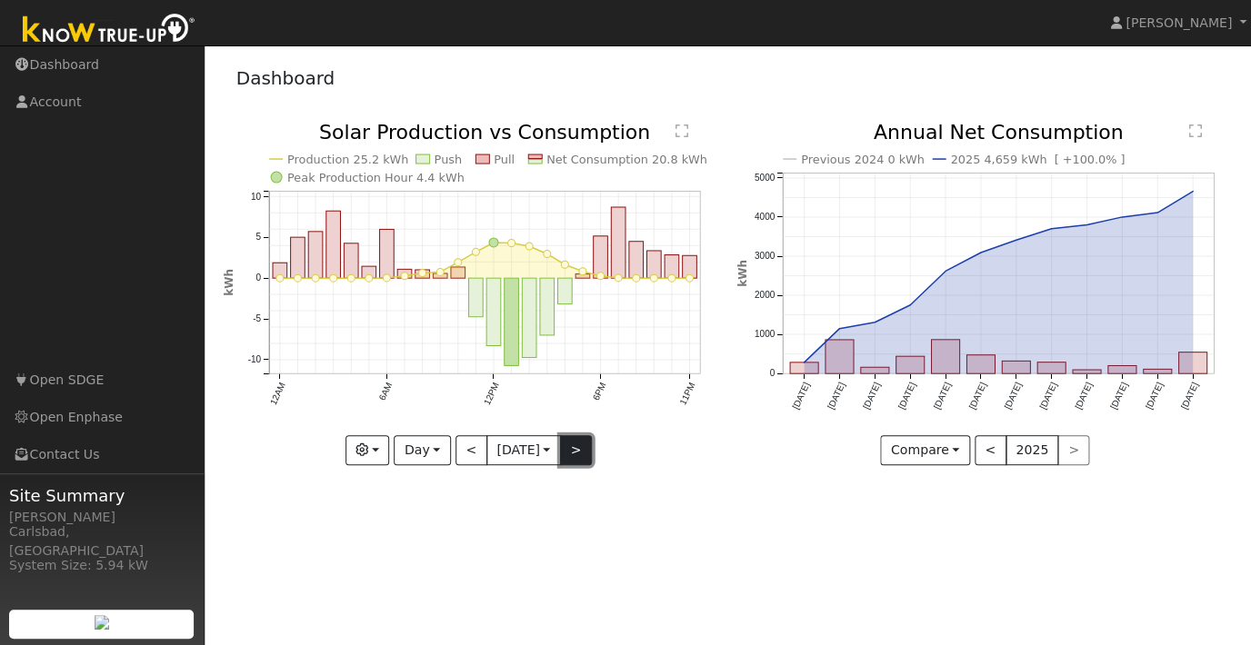
click at [573, 454] on button ">" at bounding box center [576, 450] width 32 height 31
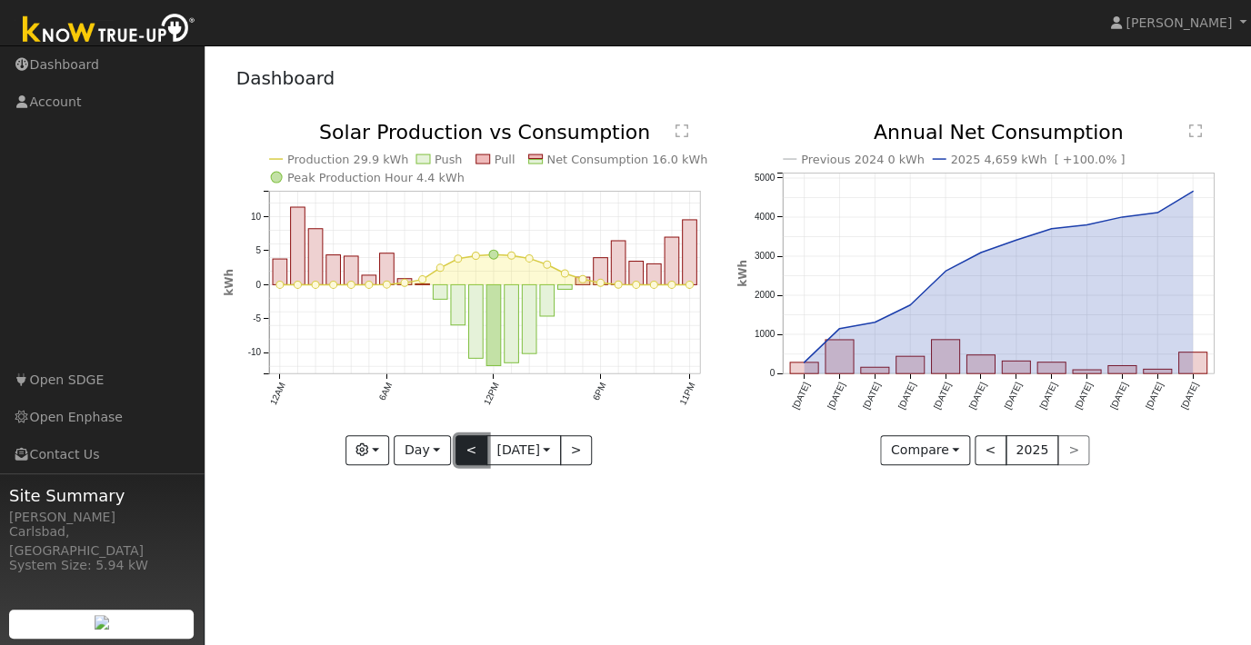
click at [469, 453] on button "<" at bounding box center [471, 450] width 32 height 31
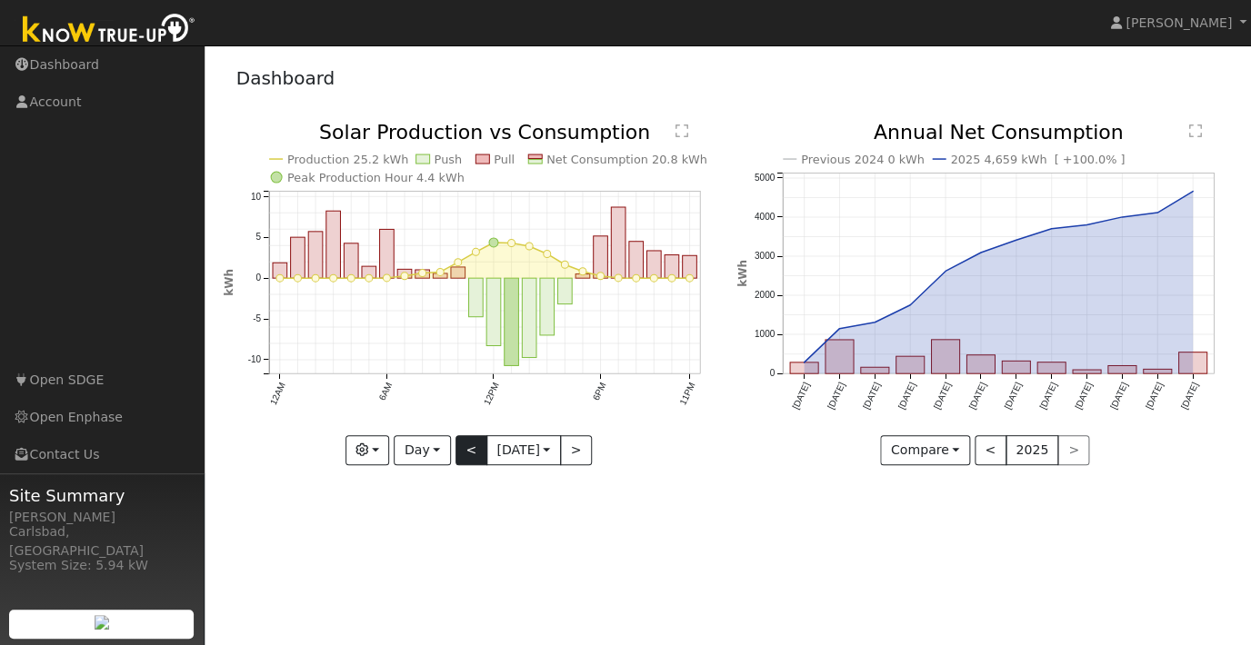
click at [469, 453] on div at bounding box center [471, 294] width 494 height 343
click at [469, 453] on div "Production 25.2 kWh Push Pull Net Consumption 20.8 kWh Peak Production Hour 4.4…" at bounding box center [471, 294] width 494 height 343
click at [469, 453] on button "<" at bounding box center [471, 450] width 32 height 31
type input "2025-08-15"
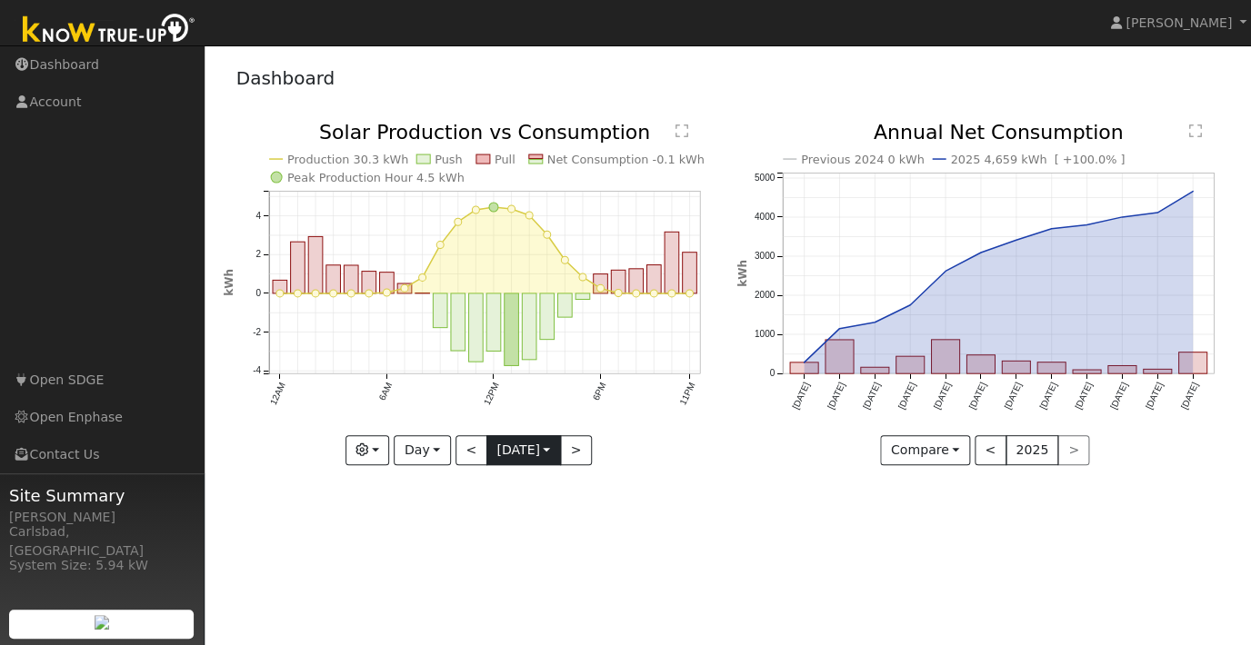
click at [493, 454] on input "2025-08-15" at bounding box center [523, 450] width 73 height 29
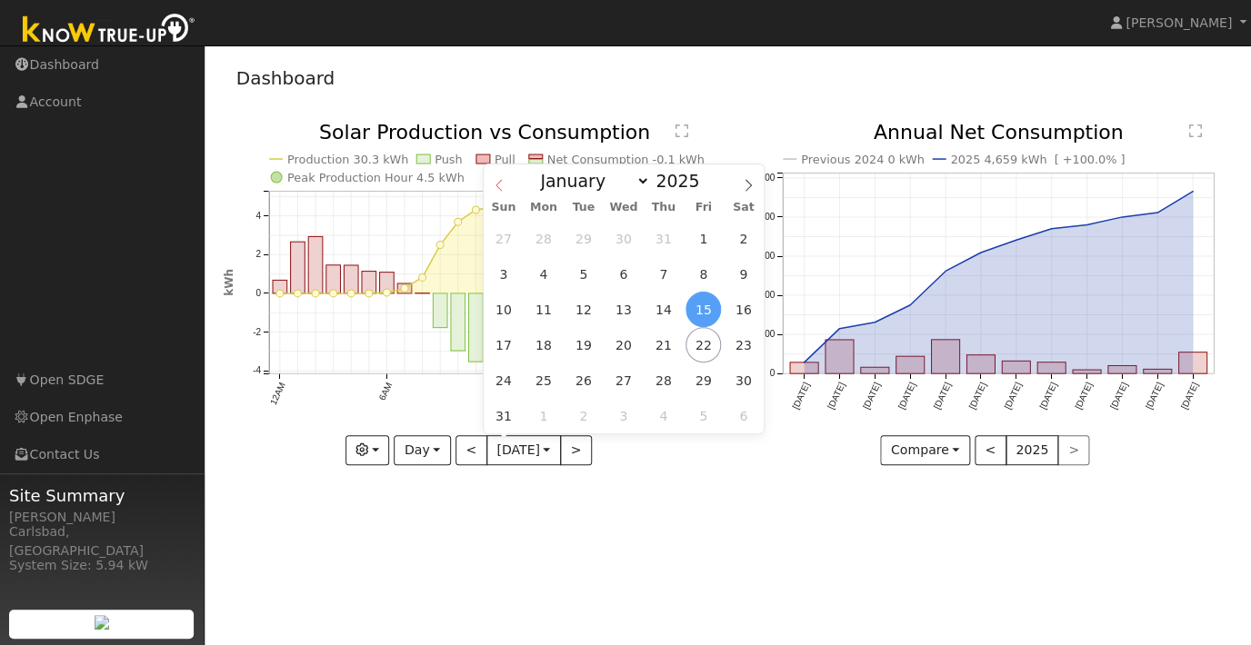
click at [501, 195] on span at bounding box center [499, 180] width 31 height 31
click at [501, 194] on span at bounding box center [499, 180] width 31 height 31
select select "3"
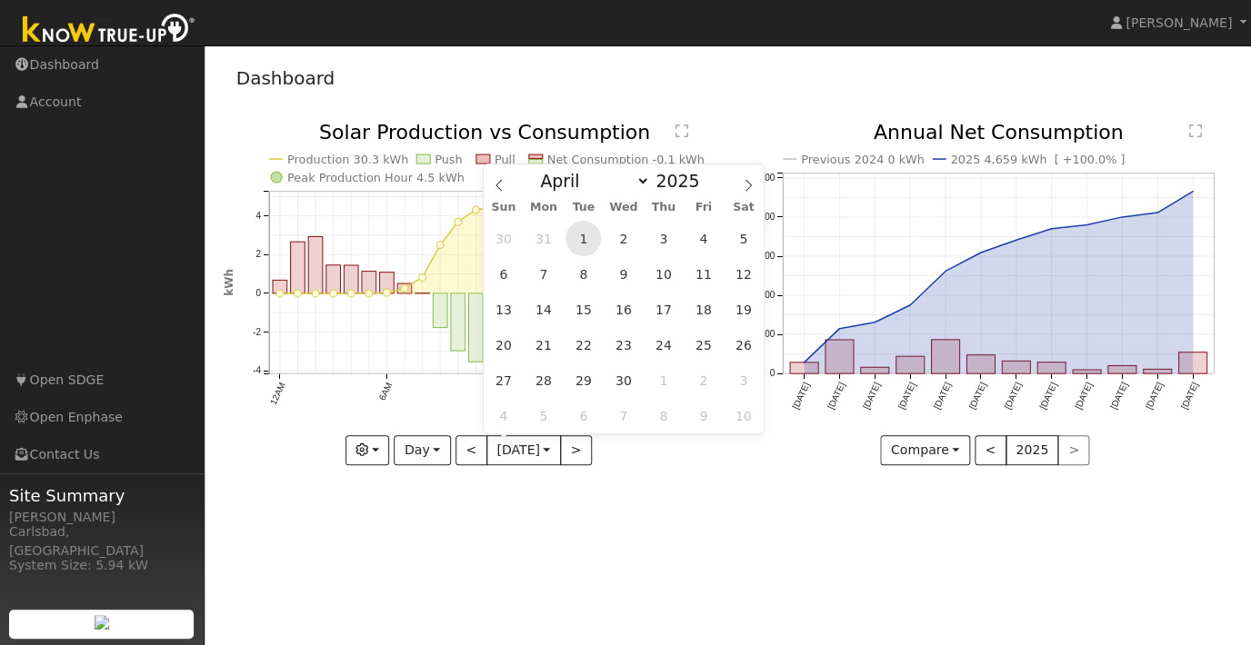
click at [578, 240] on span "1" at bounding box center [582, 238] width 35 height 35
type input "2025-04-01"
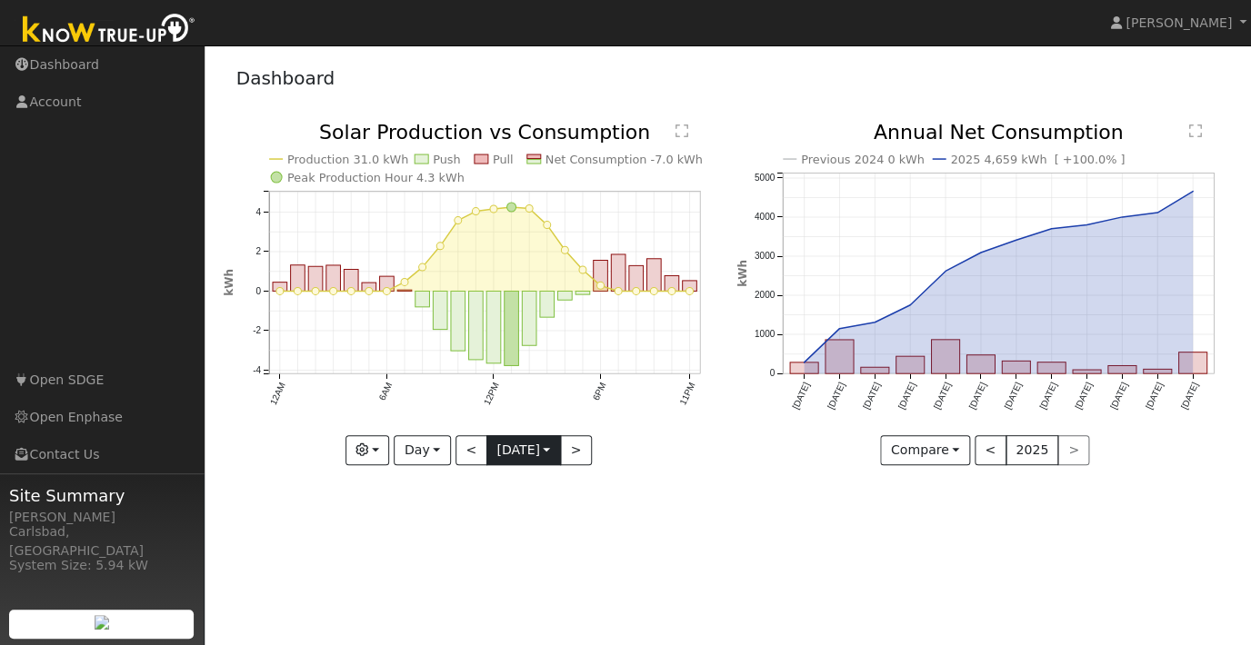
click at [496, 455] on input "2025-04-01" at bounding box center [523, 450] width 73 height 29
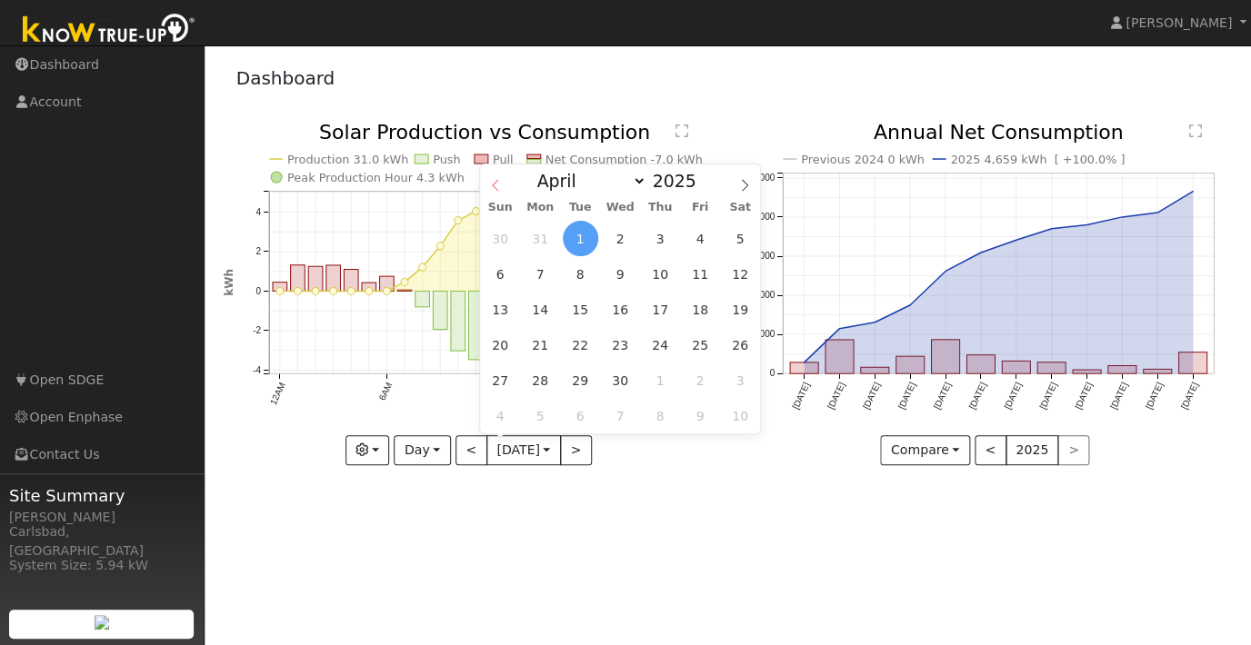
click at [497, 186] on icon at bounding box center [495, 185] width 13 height 13
click at [498, 185] on icon at bounding box center [495, 185] width 13 height 13
select select "0"
click at [498, 185] on icon at bounding box center [495, 185] width 13 height 13
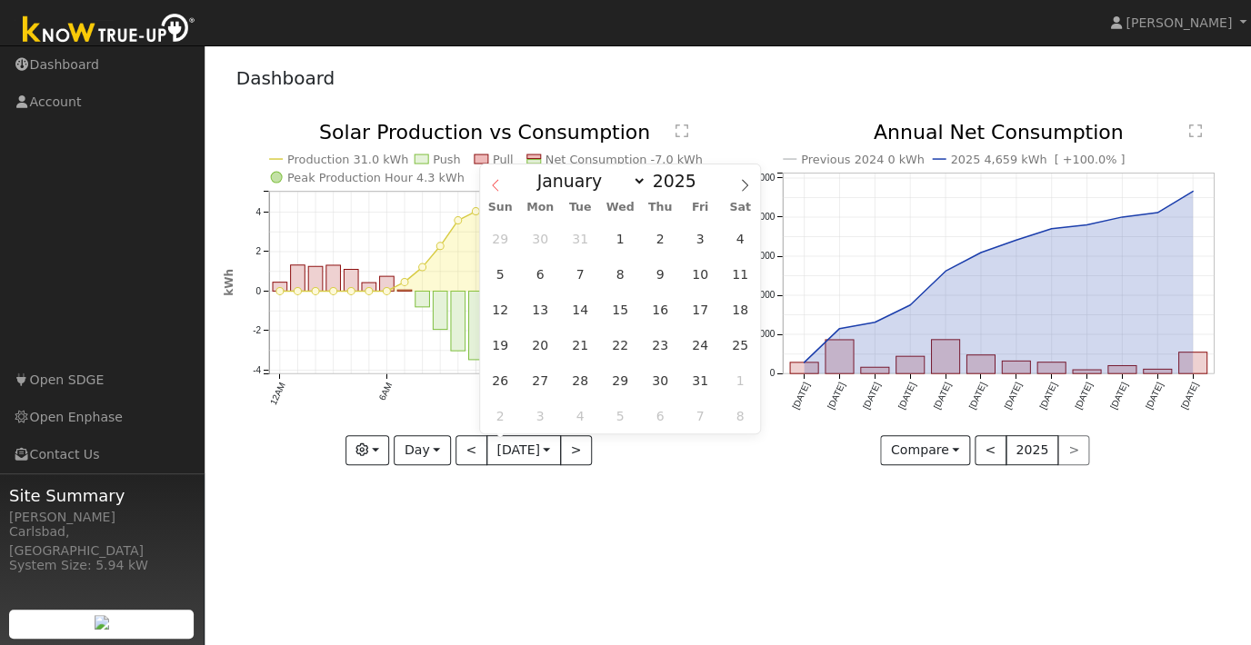
type input "2024"
select select "11"
click at [736, 192] on span at bounding box center [744, 180] width 31 height 31
type input "2025"
select select "0"
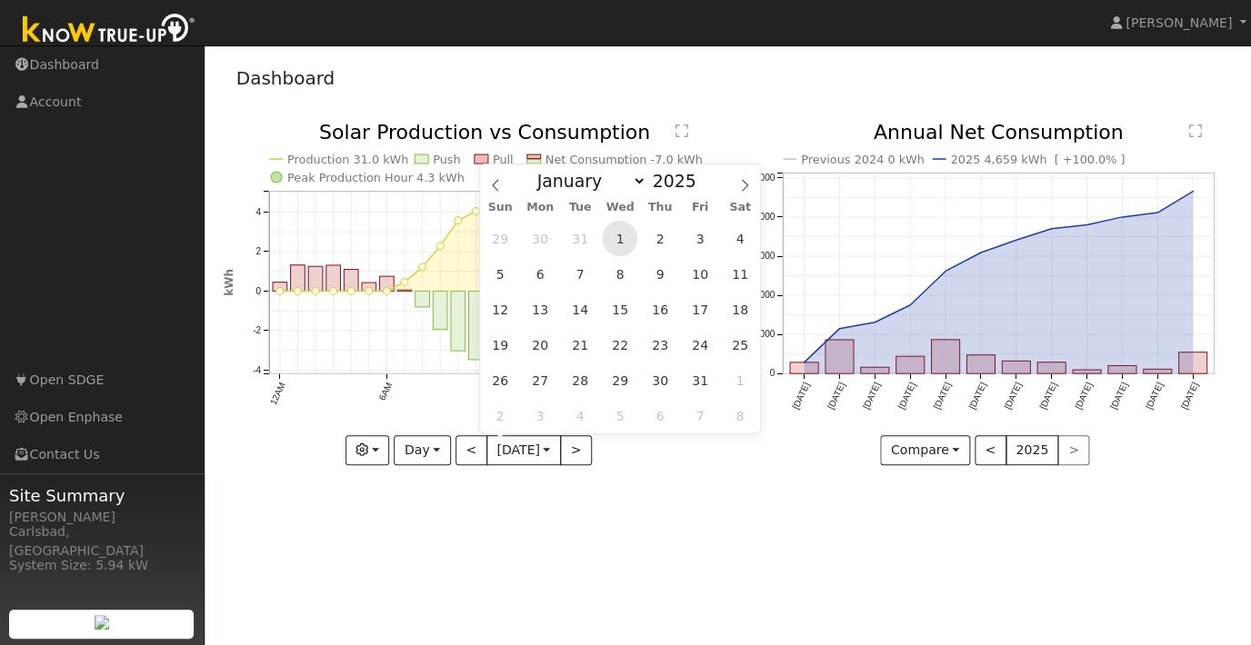
click at [623, 235] on span "1" at bounding box center [619, 238] width 35 height 35
type input "2025-01-01"
